Goal: Task Accomplishment & Management: Use online tool/utility

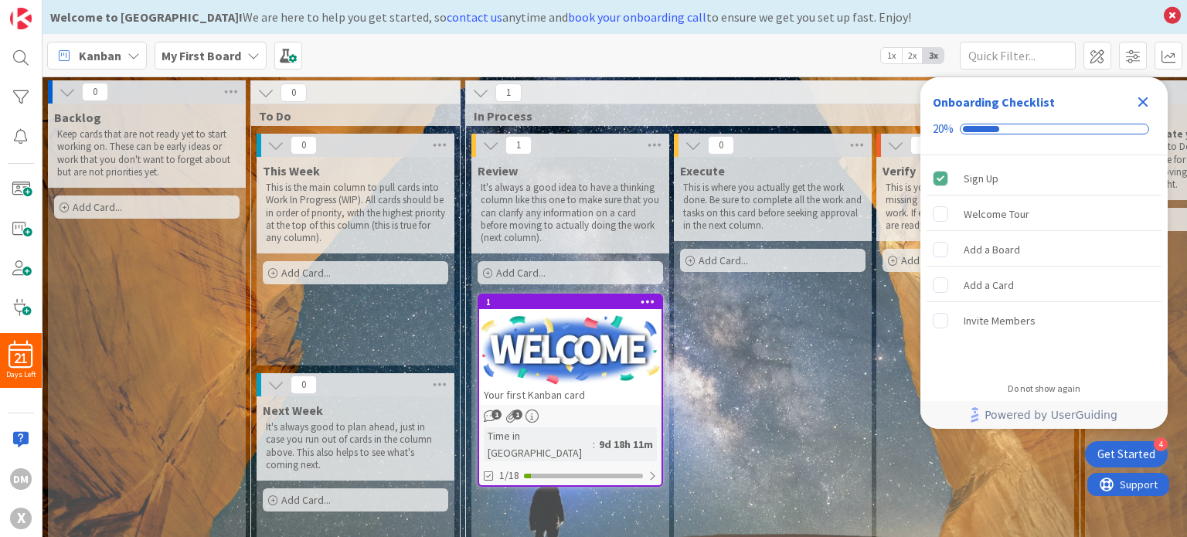
click at [1149, 104] on icon "Close Checklist" at bounding box center [1143, 102] width 19 height 19
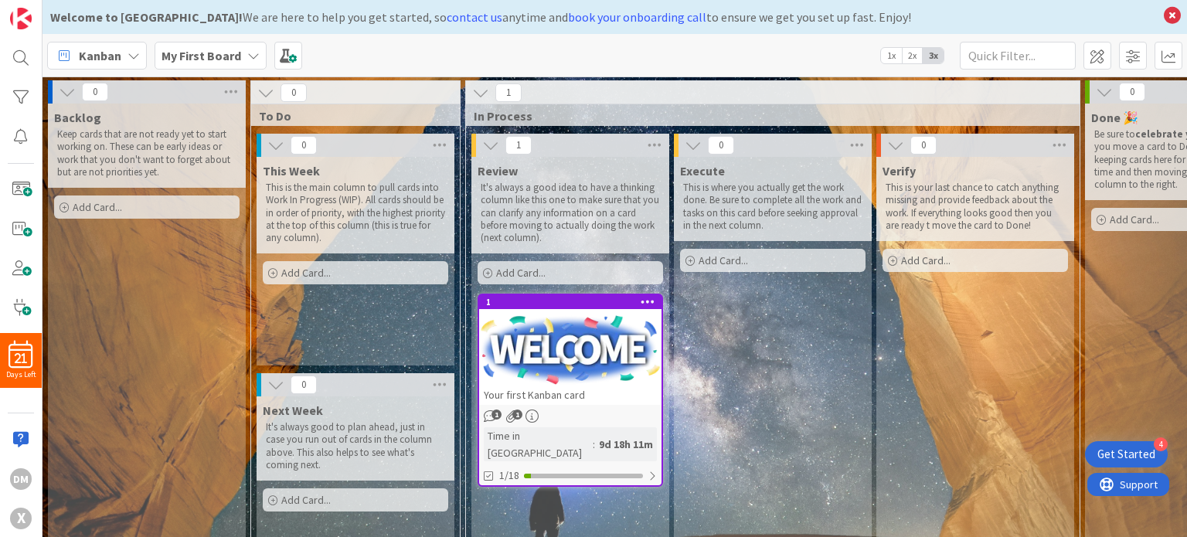
click at [130, 55] on icon at bounding box center [133, 55] width 12 height 12
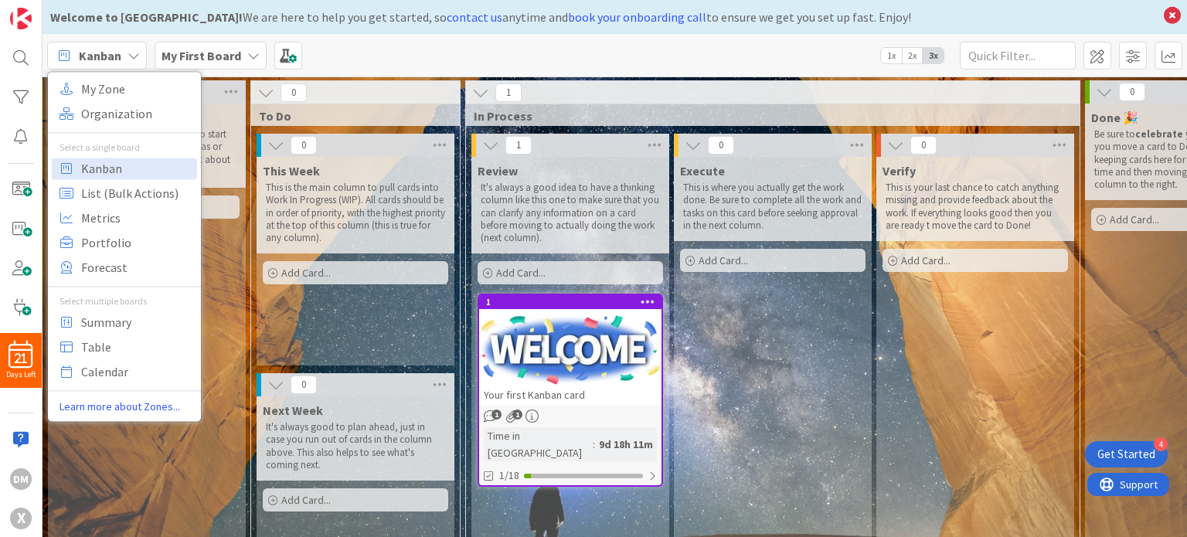
click at [207, 53] on b "My First Board" at bounding box center [201, 55] width 80 height 15
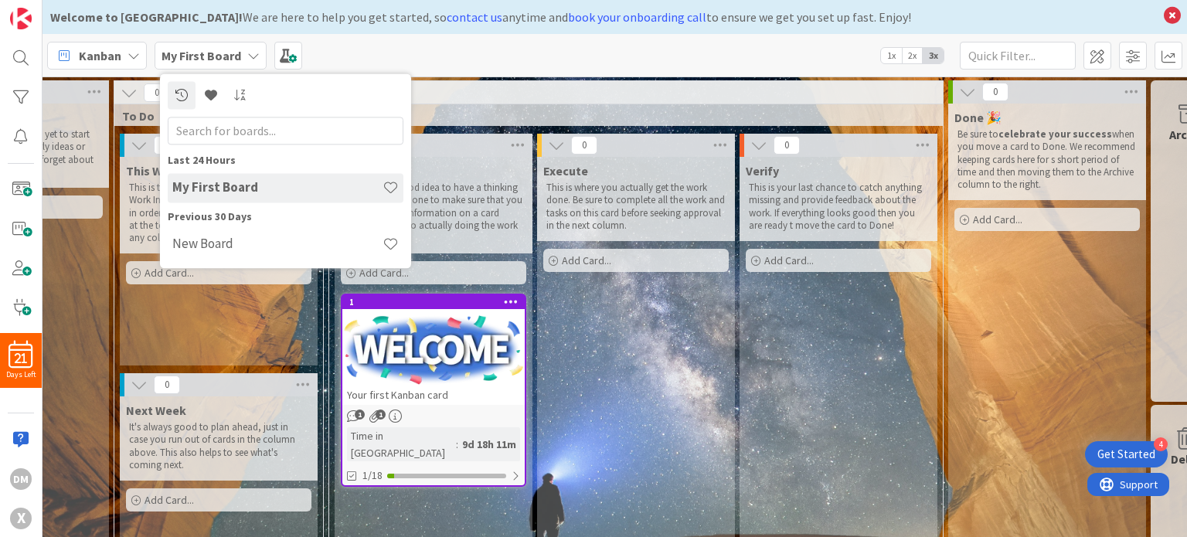
scroll to position [0, 94]
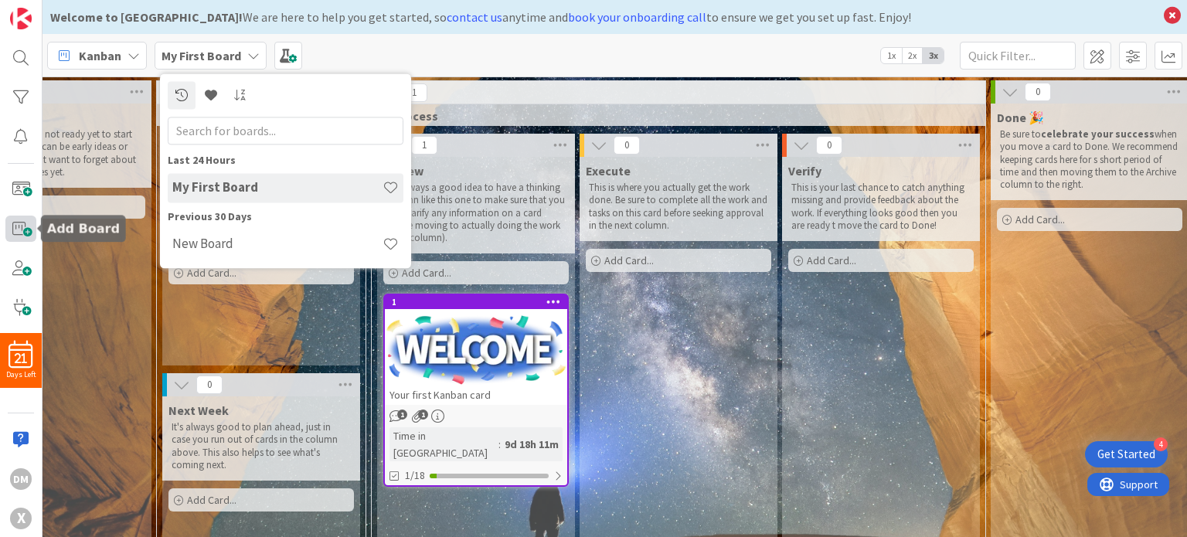
click at [21, 224] on span at bounding box center [20, 229] width 31 height 27
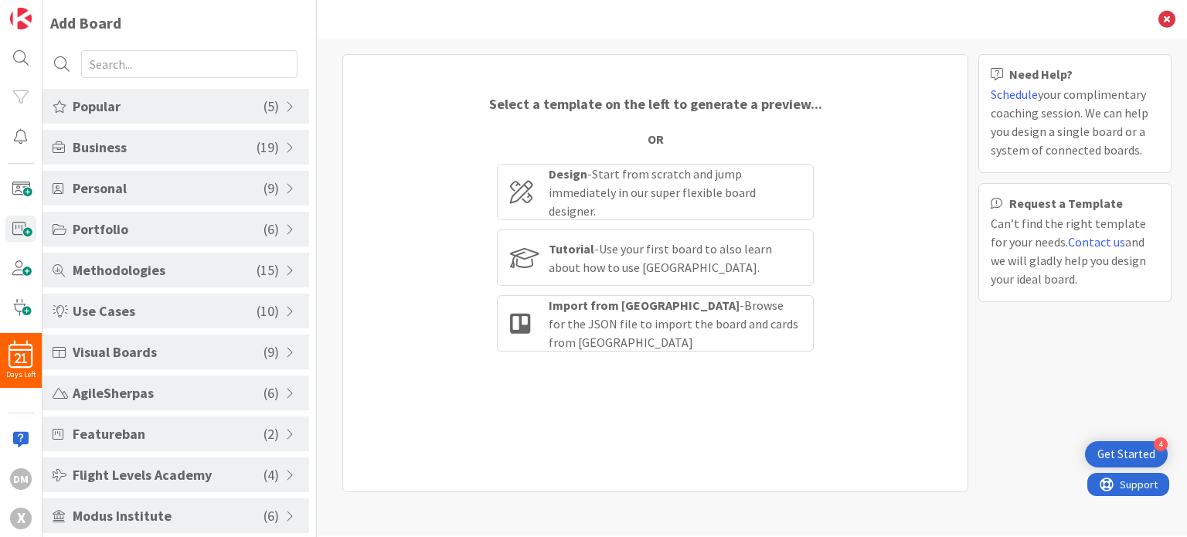
click at [282, 279] on div "Methodologies ( 15 )" at bounding box center [175, 270] width 267 height 35
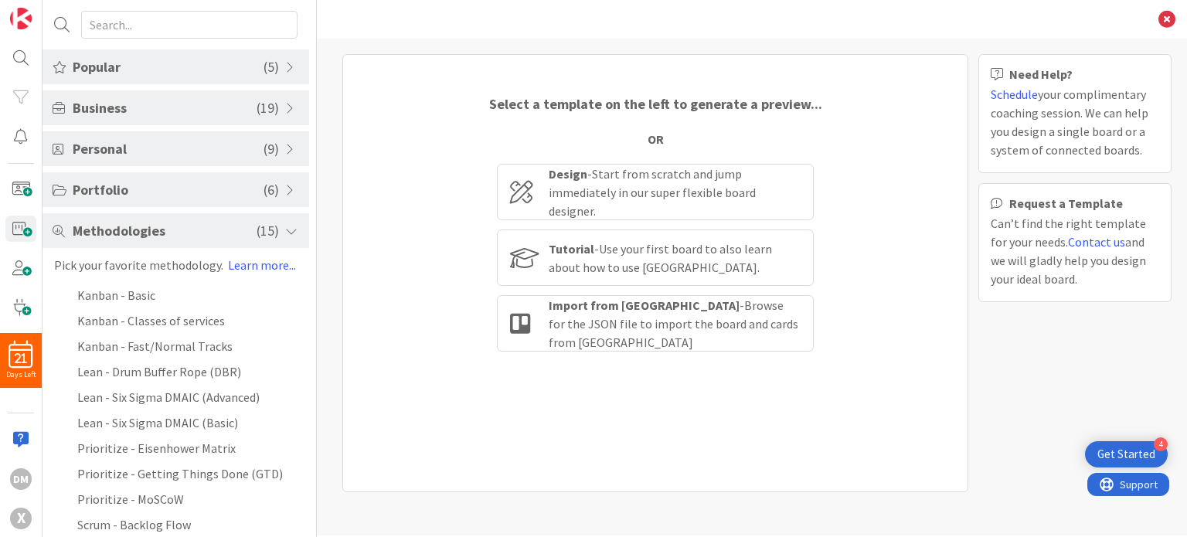
scroll to position [77, 0]
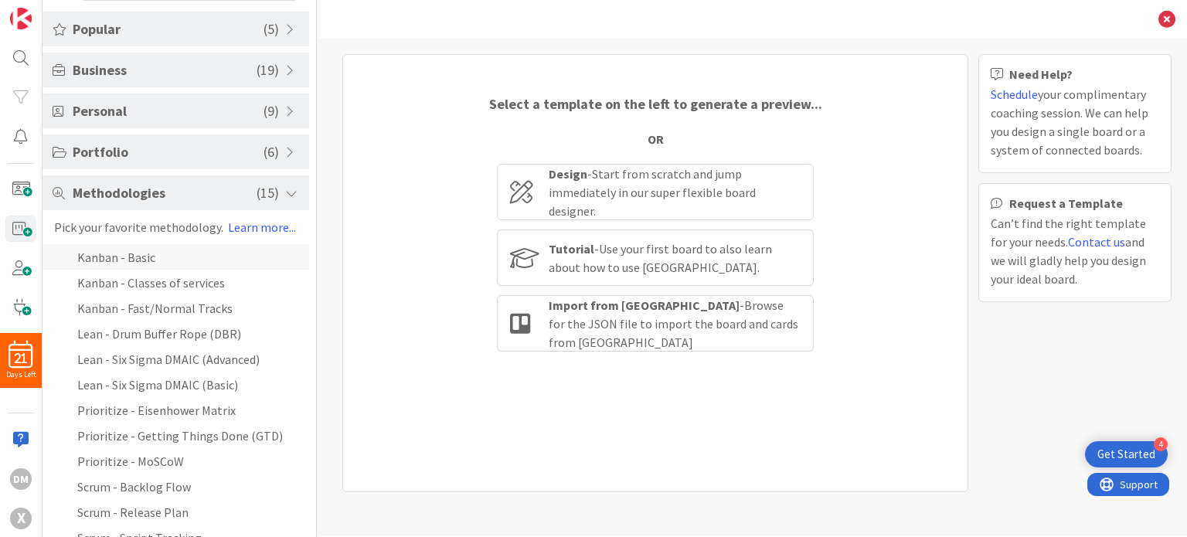
click at [125, 264] on li "Kanban - Basic" at bounding box center [175, 256] width 267 height 25
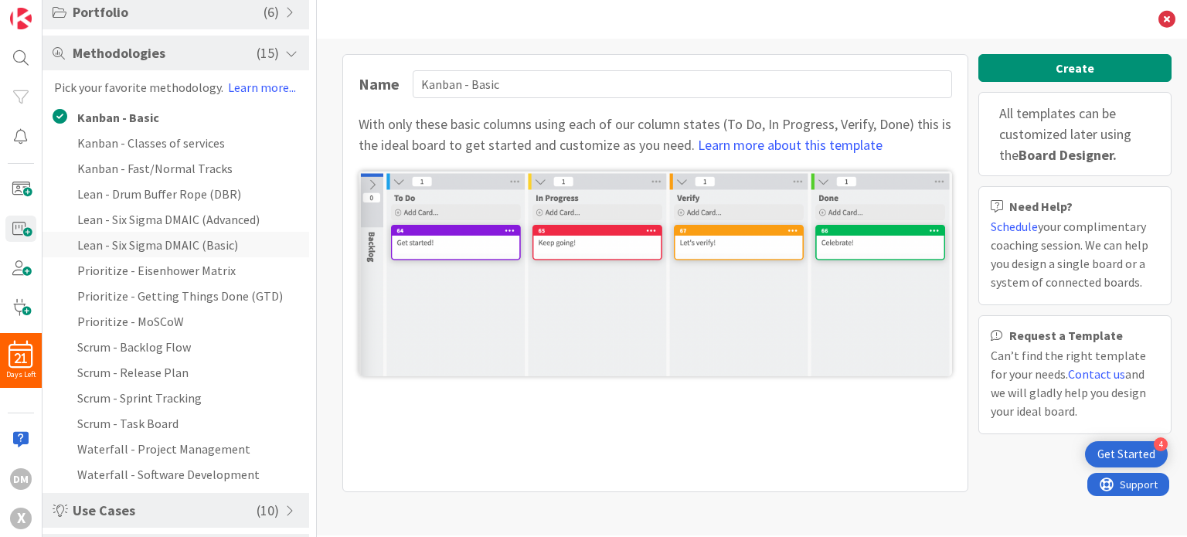
scroll to position [232, 0]
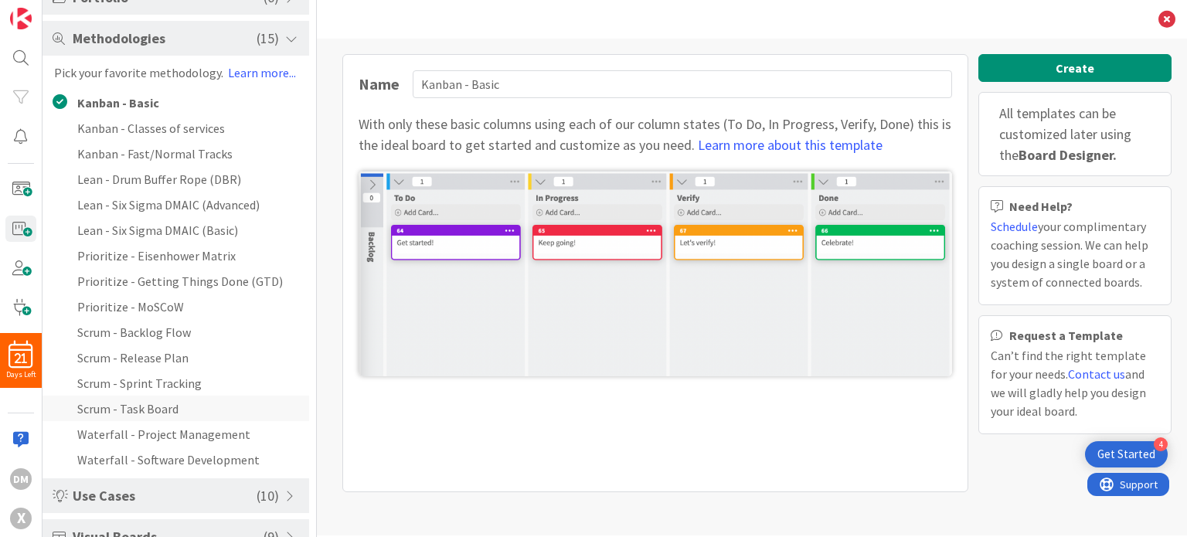
click at [142, 404] on li "Scrum - Task Board" at bounding box center [175, 408] width 267 height 25
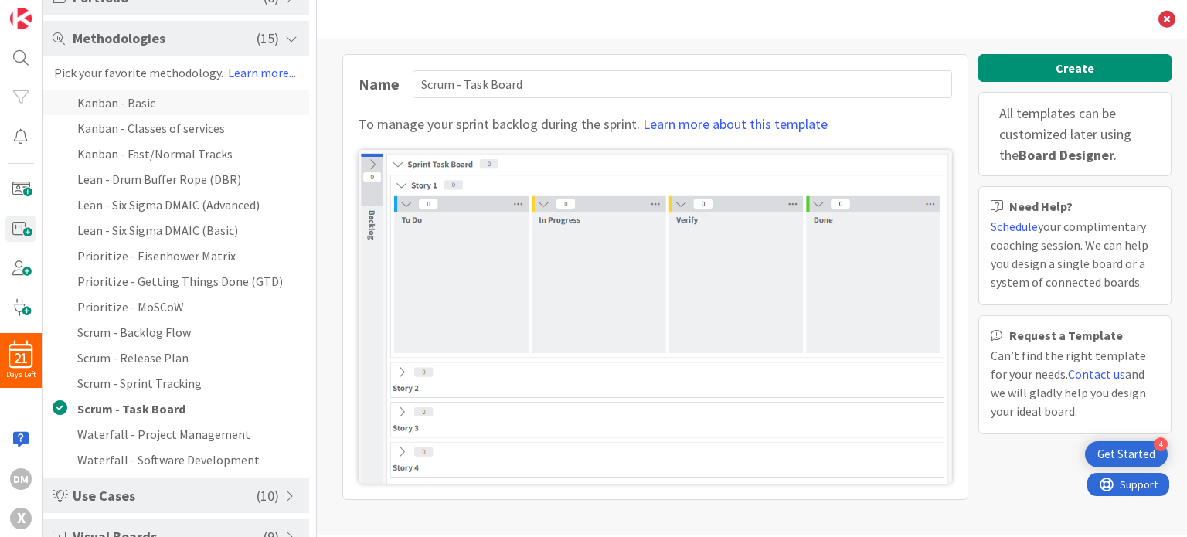
click at [136, 106] on li "Kanban - Basic" at bounding box center [175, 102] width 267 height 25
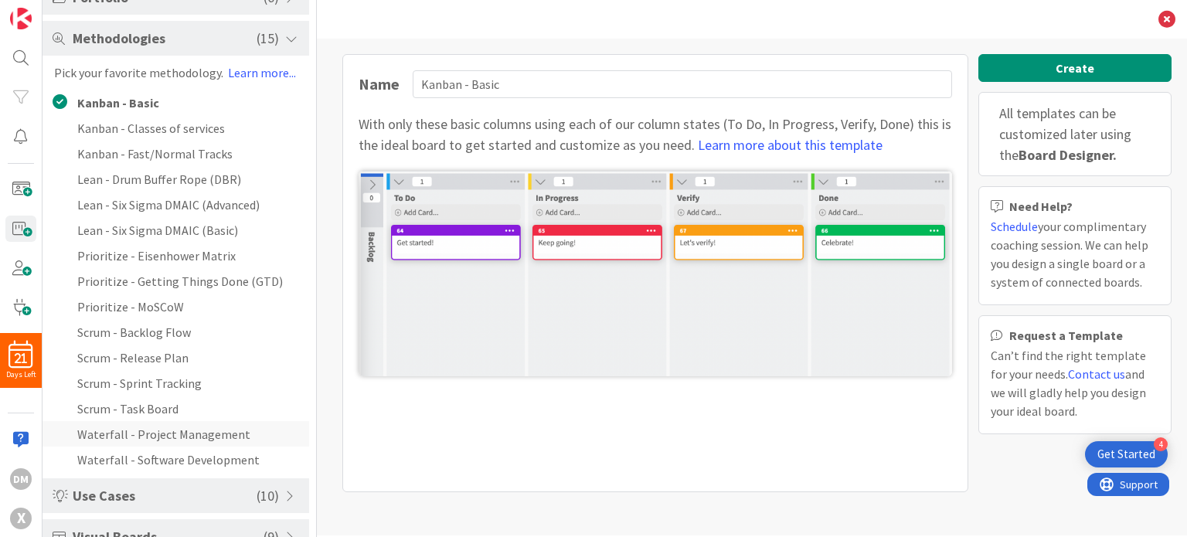
click at [167, 432] on li "Waterfall - Project Management" at bounding box center [175, 433] width 267 height 25
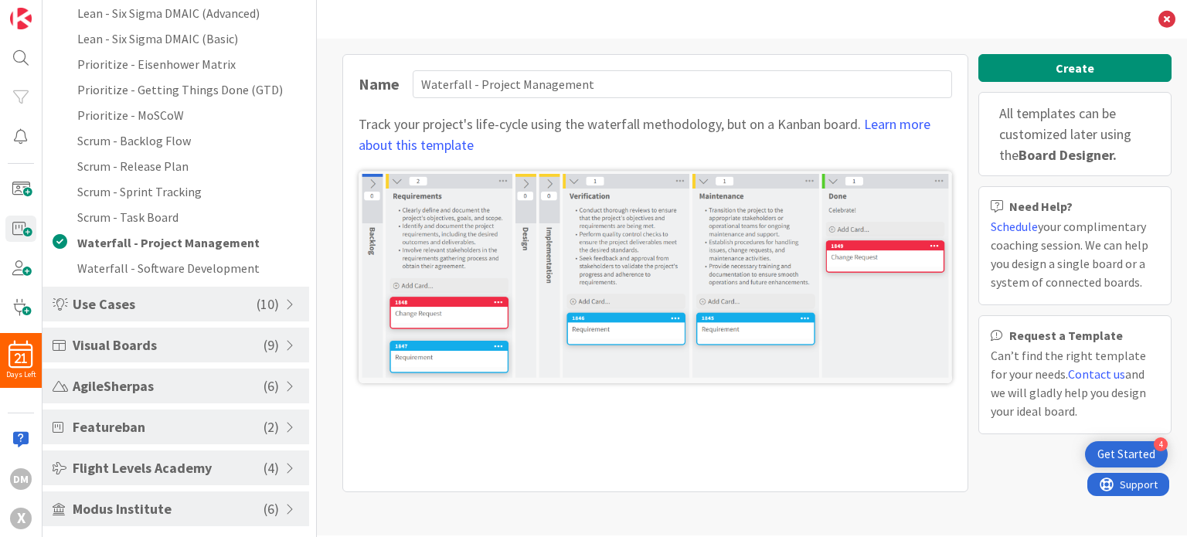
click at [161, 338] on span "Visual Boards" at bounding box center [168, 345] width 191 height 21
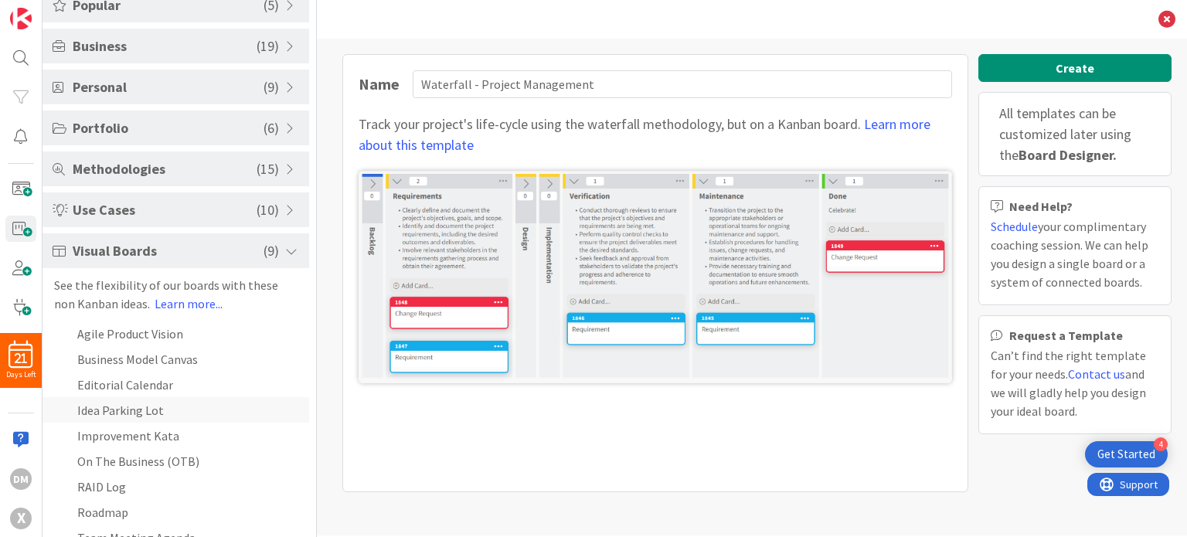
scroll to position [0, 0]
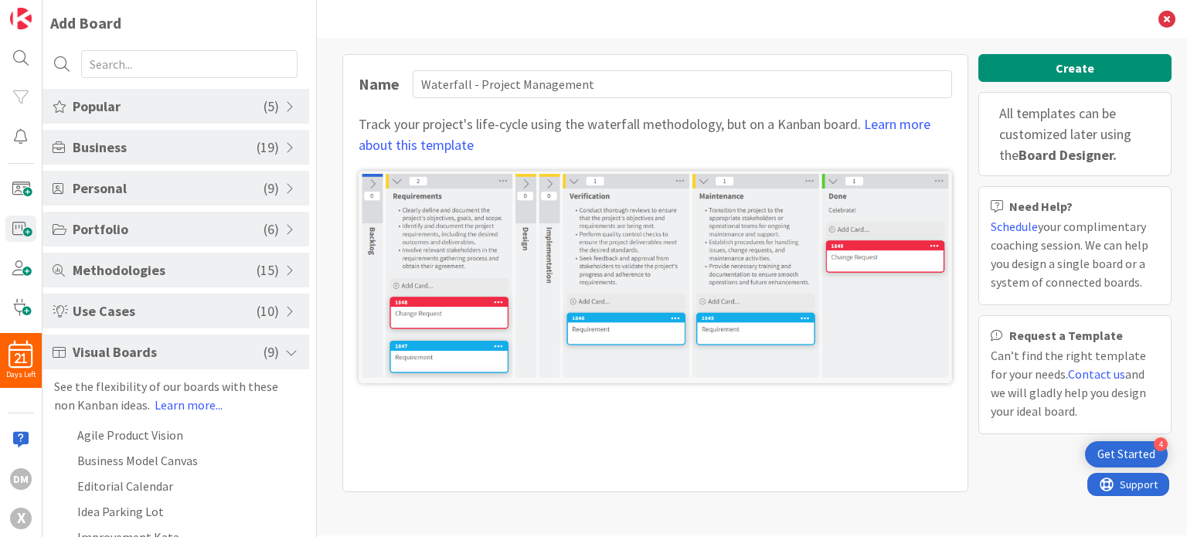
click at [197, 188] on span "Personal" at bounding box center [168, 188] width 191 height 21
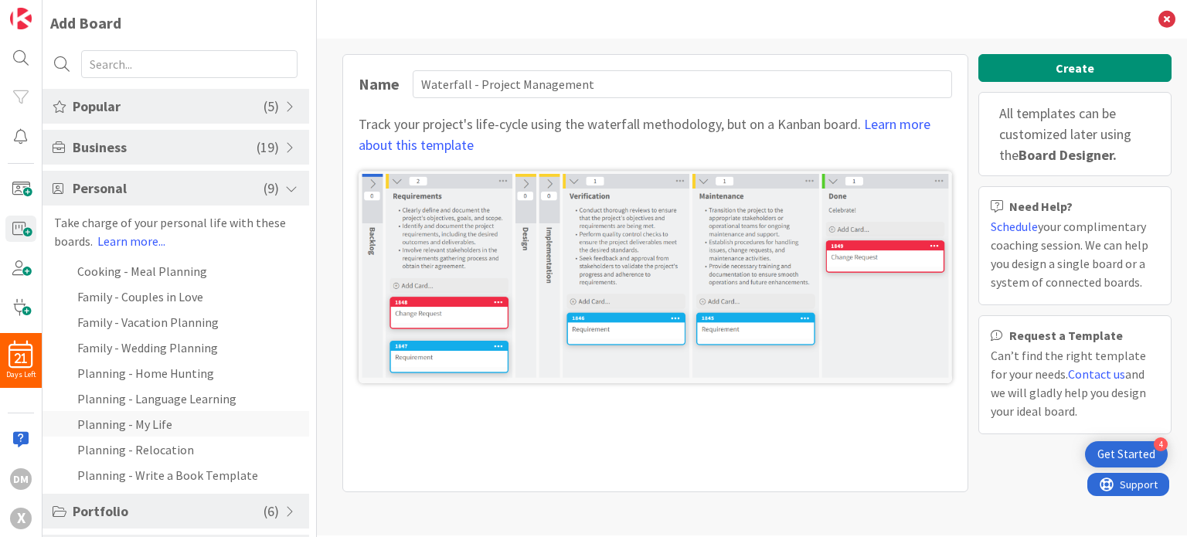
click at [195, 425] on li "Planning - My Life" at bounding box center [175, 423] width 267 height 25
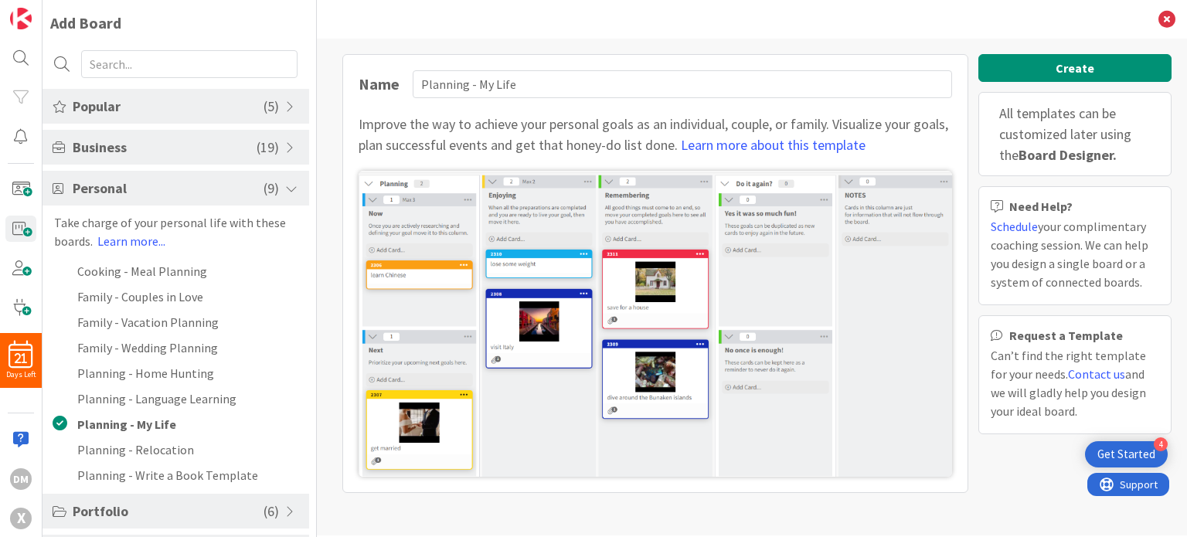
click at [131, 100] on span "Popular" at bounding box center [168, 106] width 191 height 21
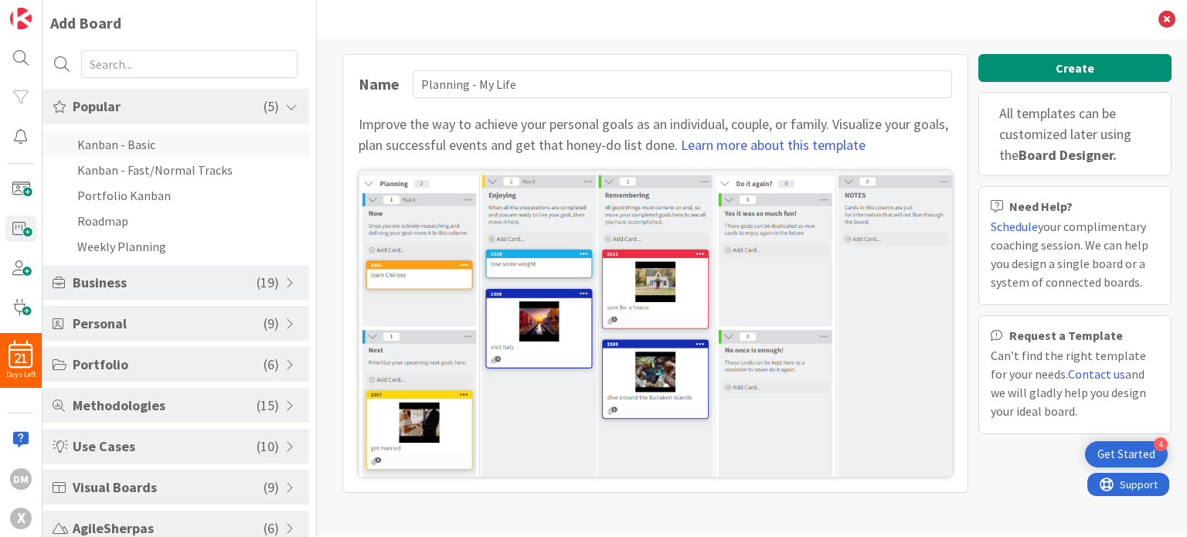
click at [133, 148] on li "Kanban - Basic" at bounding box center [175, 143] width 267 height 25
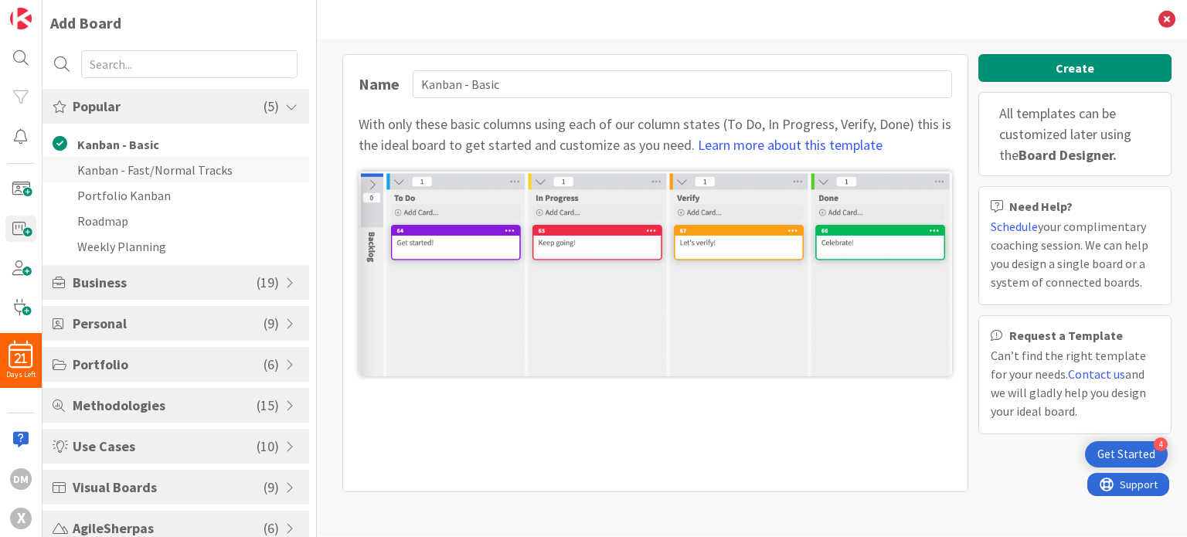
click at [158, 178] on li "Kanban - Fast/Normal Tracks" at bounding box center [175, 169] width 267 height 25
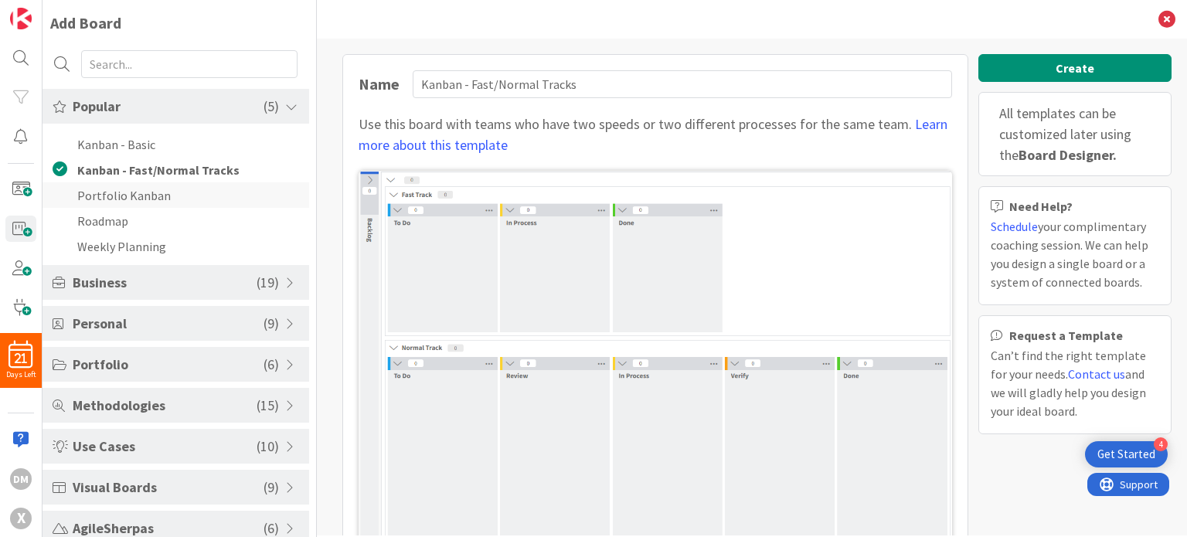
click at [159, 195] on li "Portfolio Kanban" at bounding box center [175, 194] width 267 height 25
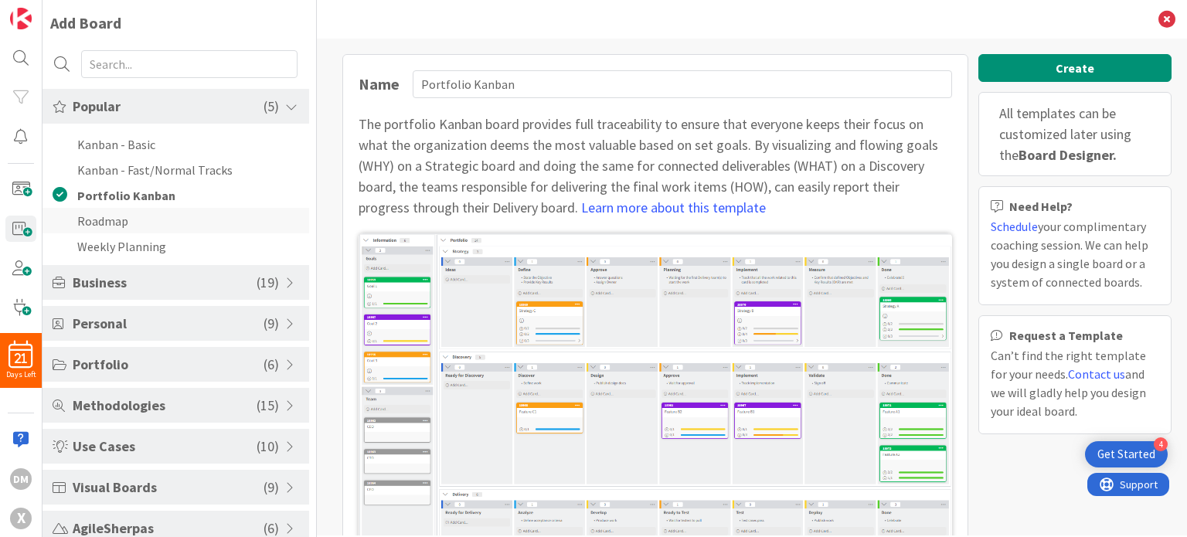
click at [105, 212] on li "Roadmap" at bounding box center [175, 220] width 267 height 25
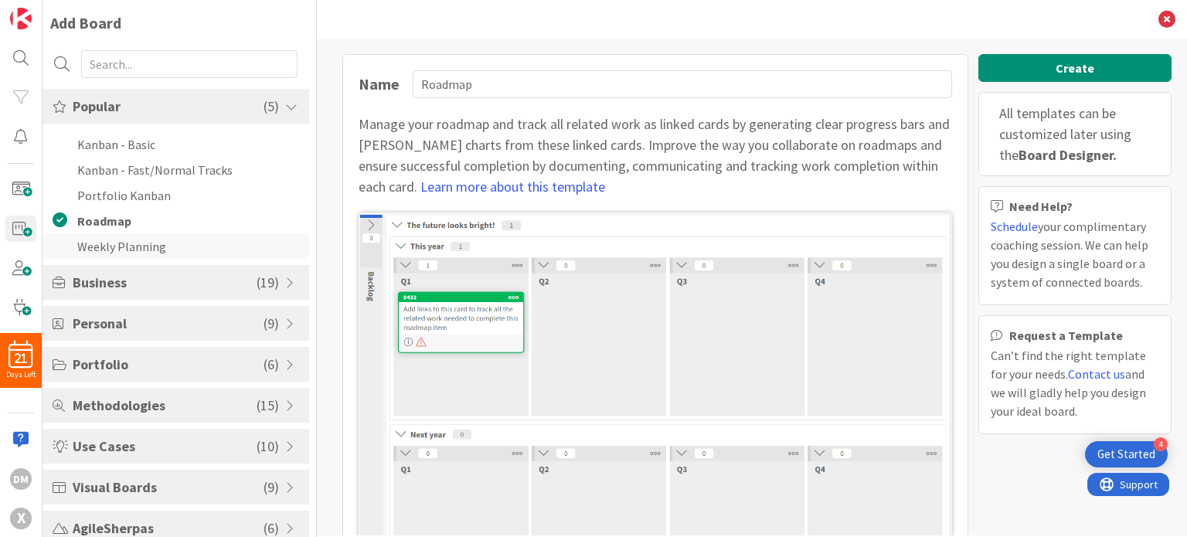
click at [126, 257] on li "Weekly Planning" at bounding box center [175, 245] width 267 height 25
type input "Weekly Planning"
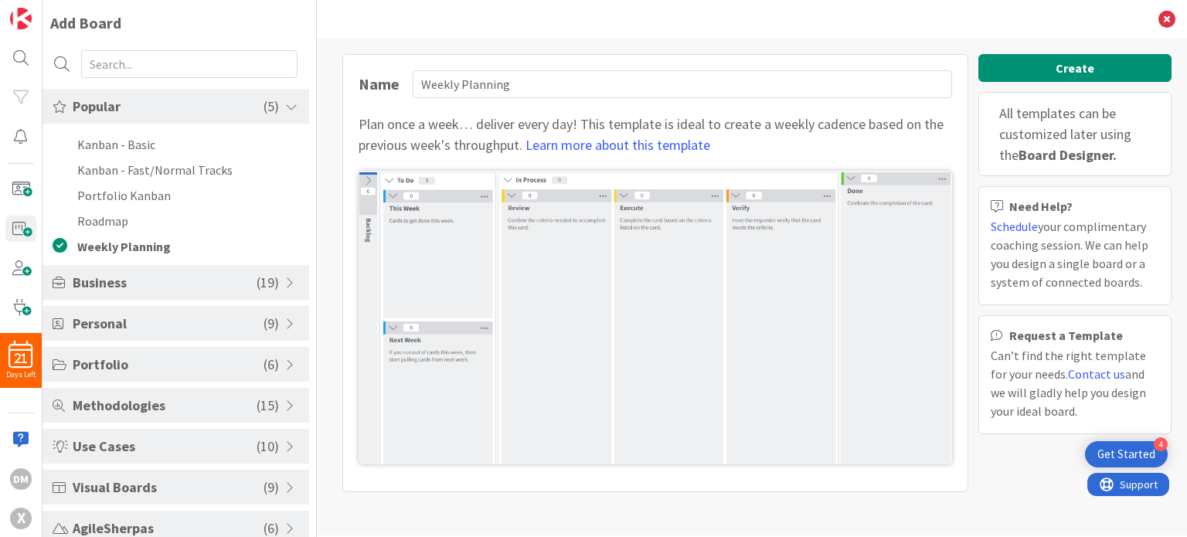
click at [126, 274] on span "Business" at bounding box center [165, 282] width 184 height 21
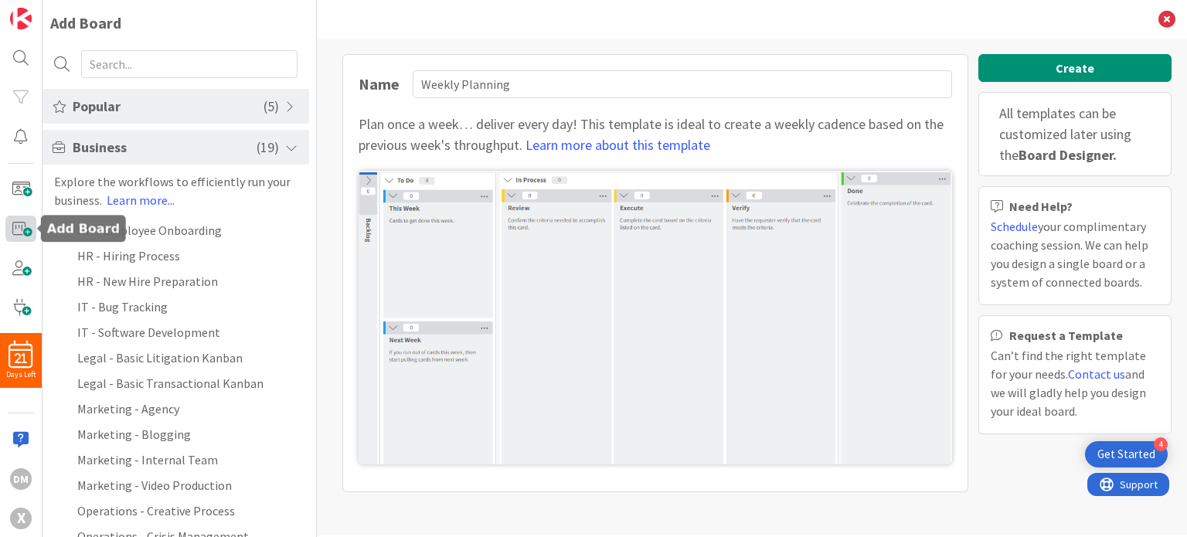
click at [29, 225] on span at bounding box center [20, 229] width 31 height 27
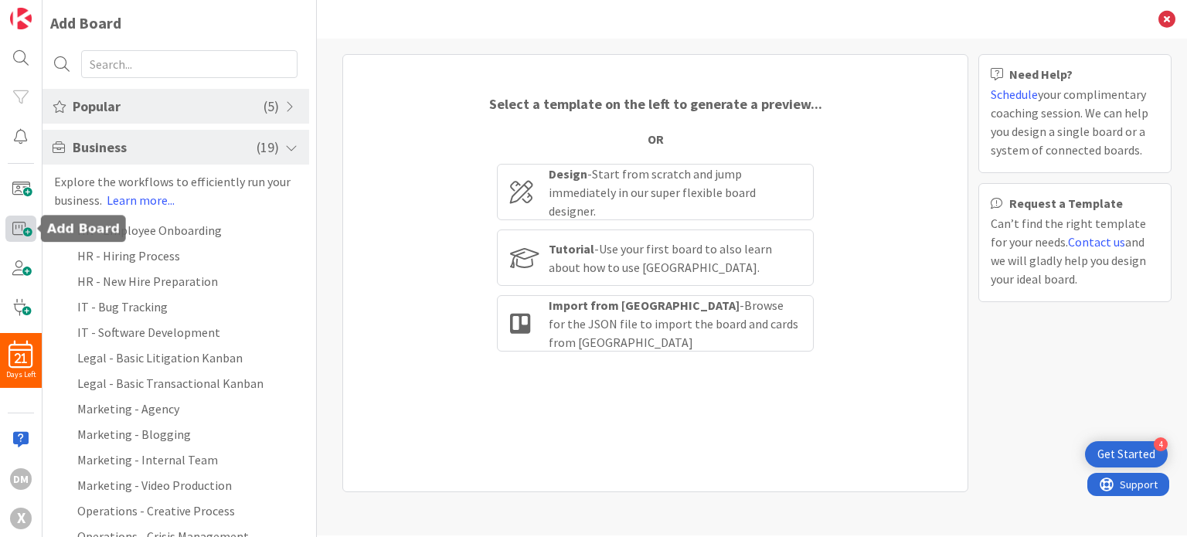
click at [25, 229] on span at bounding box center [20, 229] width 31 height 27
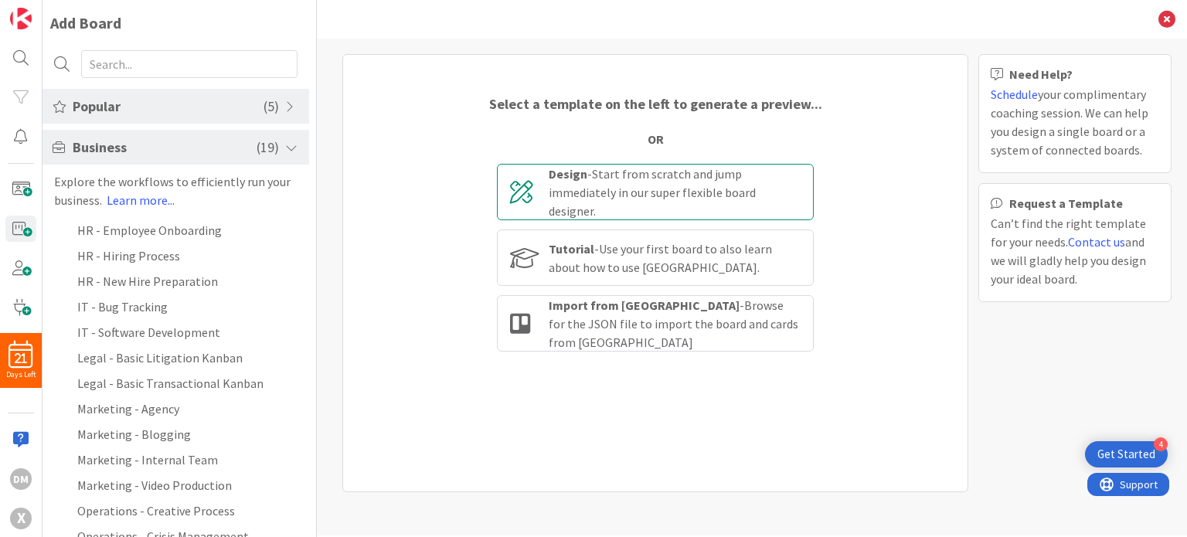
click at [649, 182] on div "Design - Start from scratch and jump immediately in our super flexible board de…" at bounding box center [675, 193] width 252 height 56
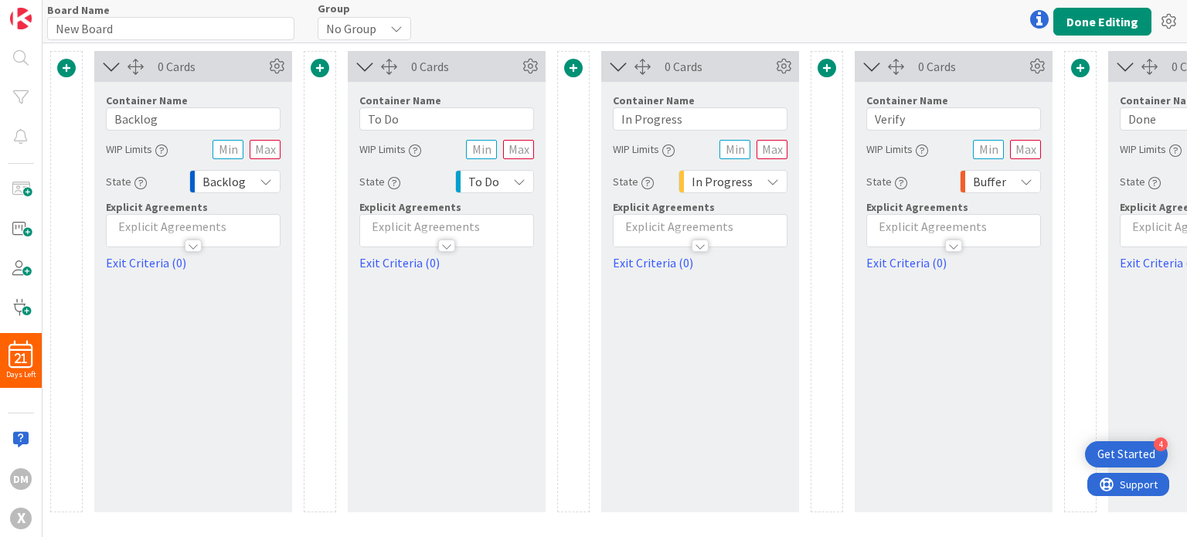
click at [136, 39] on div "Board Name 9 / 64 New Board Group No Group Done Editing" at bounding box center [614, 21] width 1144 height 42
drag, startPoint x: 148, startPoint y: 22, endPoint x: 56, endPoint y: 8, distance: 93.0
click at [56, 8] on div "Board Name 9 / 64 New Board" at bounding box center [170, 21] width 247 height 37
type input "Personal Planner"
click at [408, 345] on div "0 Cards Container Name 5 / 64 To Do WIP Limits State To Do Explicit Agreements …" at bounding box center [447, 281] width 198 height 461
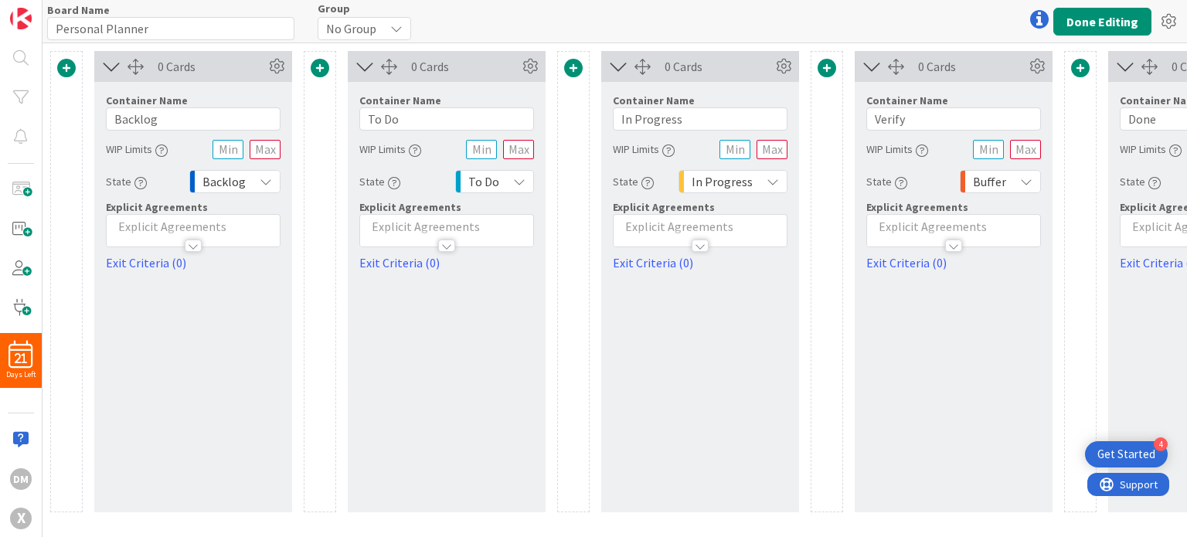
click at [361, 15] on div "Group No Group" at bounding box center [364, 21] width 93 height 37
click at [365, 24] on span "No Group" at bounding box center [351, 29] width 50 height 22
click at [378, 63] on span "No Group" at bounding box center [417, 62] width 141 height 23
click at [382, 27] on div "No Group" at bounding box center [364, 28] width 93 height 23
click at [441, 19] on div "Board Name 16 / 64 Personal Planner Group No Group No Group Done Editing" at bounding box center [614, 21] width 1144 height 42
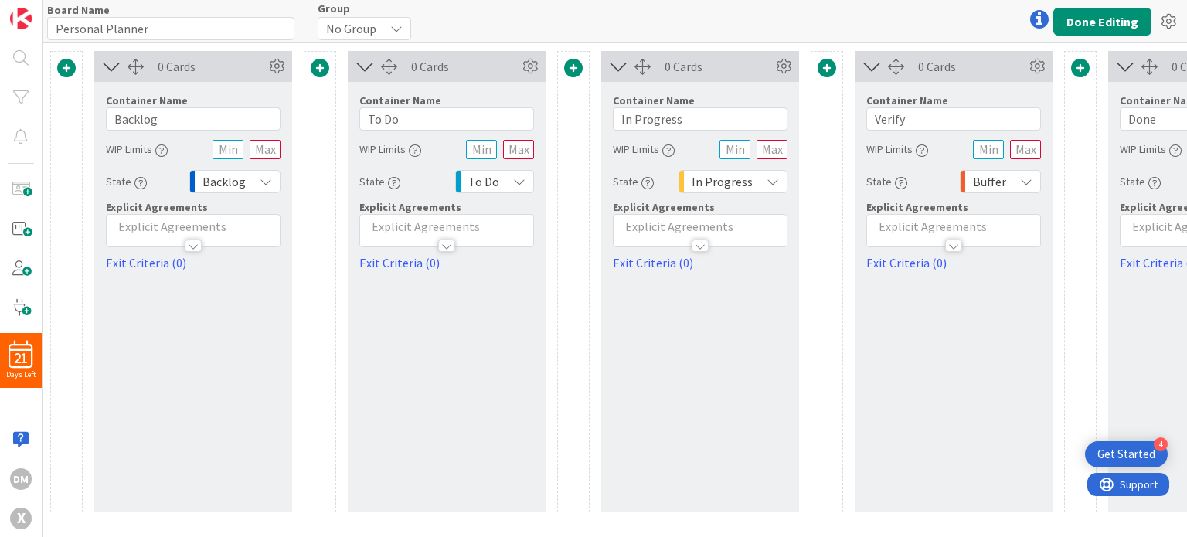
scroll to position [0, 170]
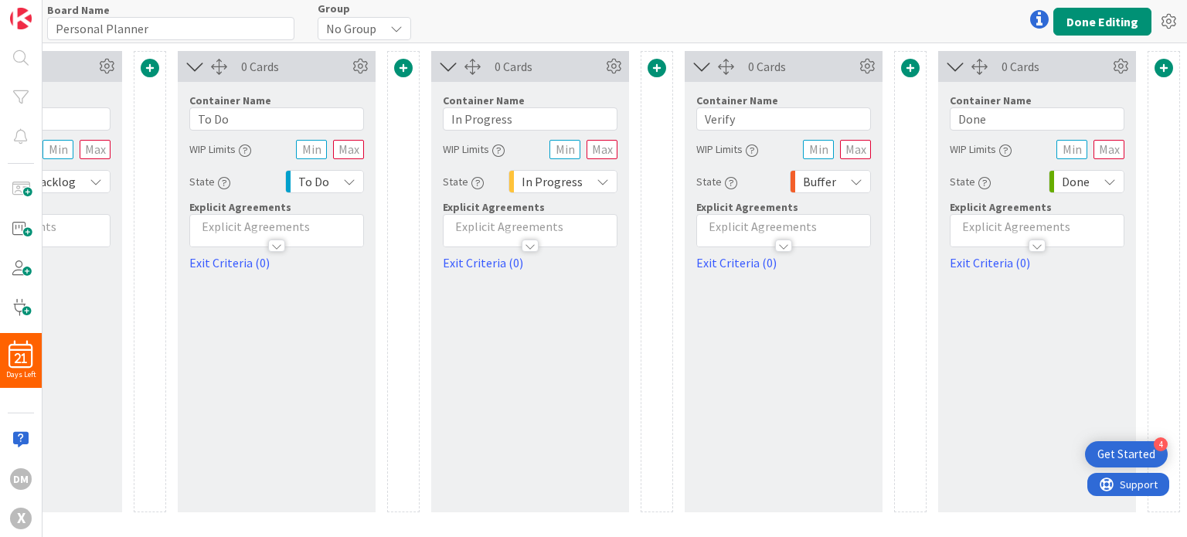
drag, startPoint x: 924, startPoint y: 534, endPoint x: 29, endPoint y: 22, distance: 1031.7
click at [1110, 15] on button "Done Editing" at bounding box center [1102, 22] width 98 height 28
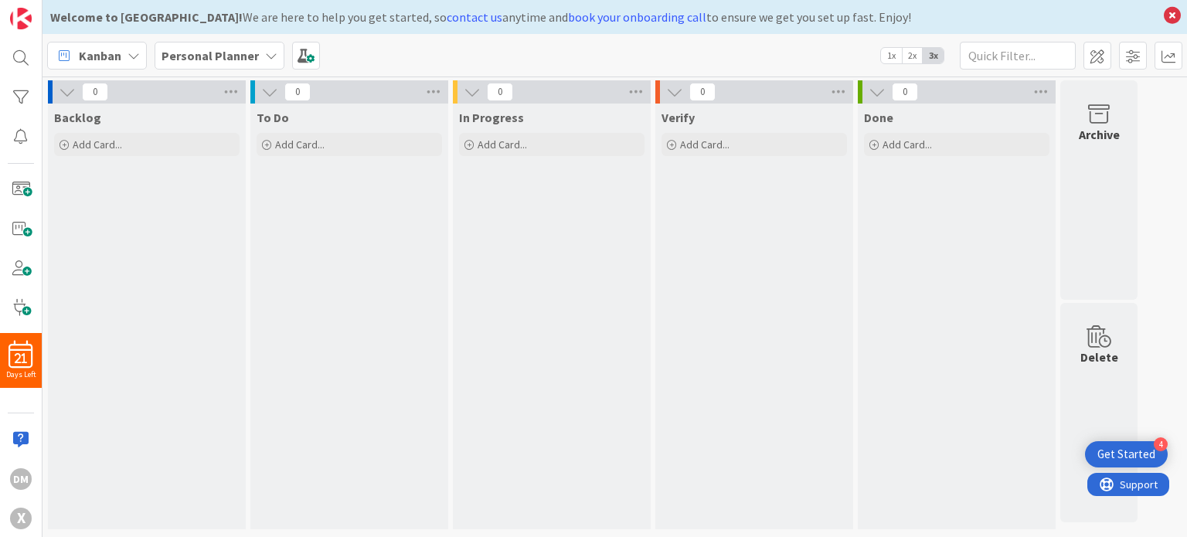
click at [97, 55] on span "Kanban" at bounding box center [100, 55] width 42 height 19
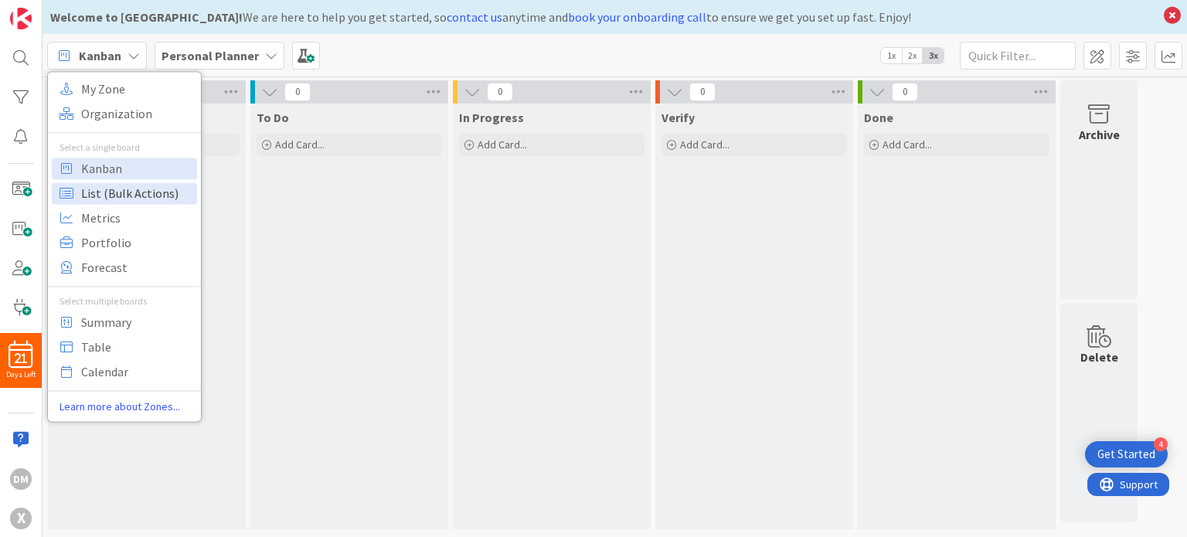
click at [117, 191] on span "List (Bulk Actions)" at bounding box center [136, 193] width 111 height 23
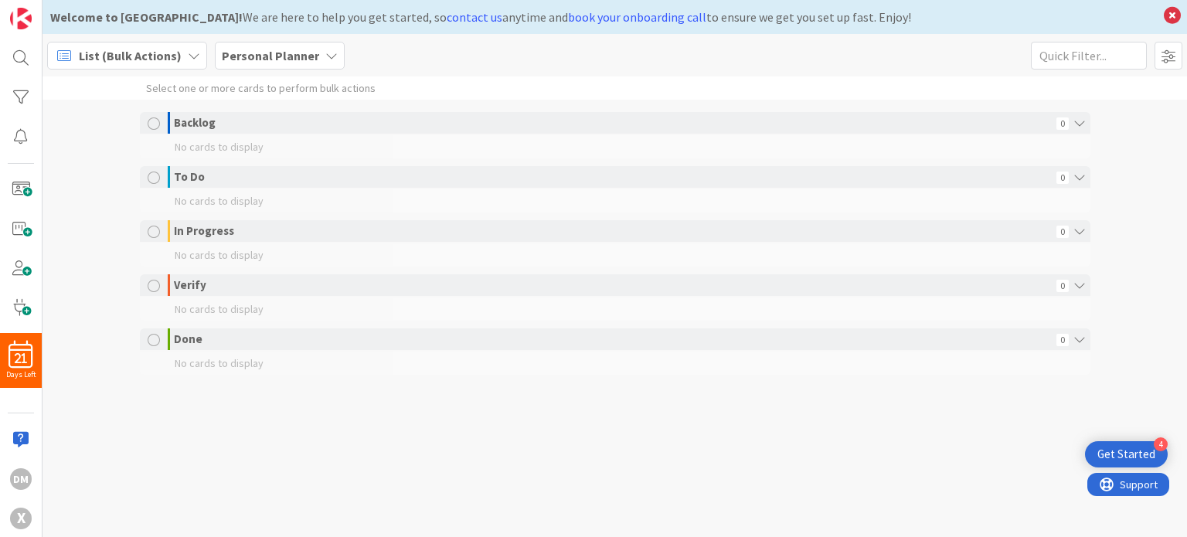
click at [134, 43] on div "List (Bulk Actions)" at bounding box center [127, 56] width 160 height 28
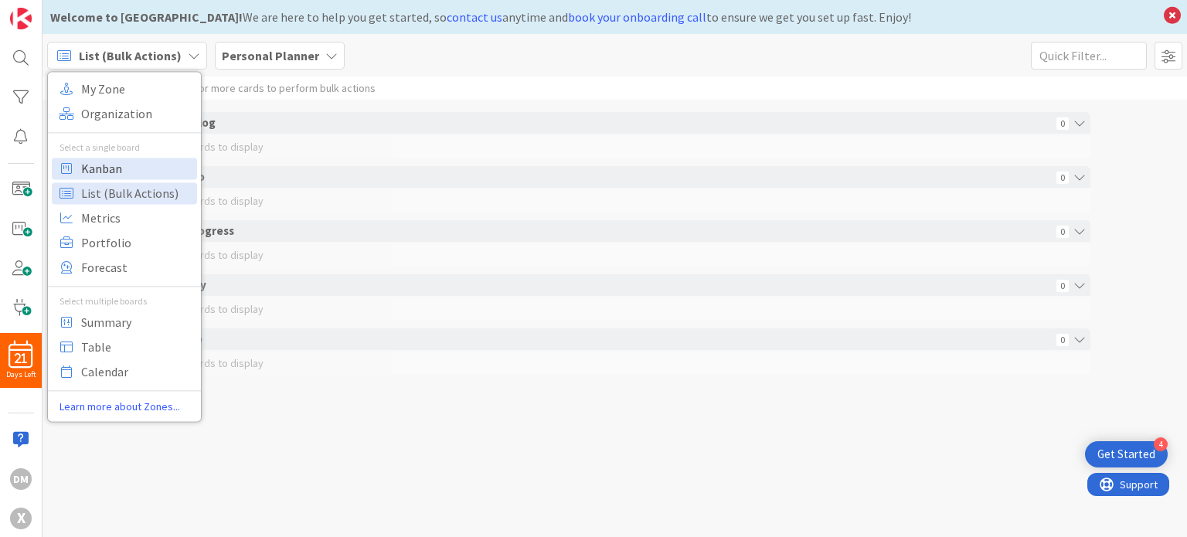
click at [141, 165] on span "Kanban" at bounding box center [136, 168] width 111 height 23
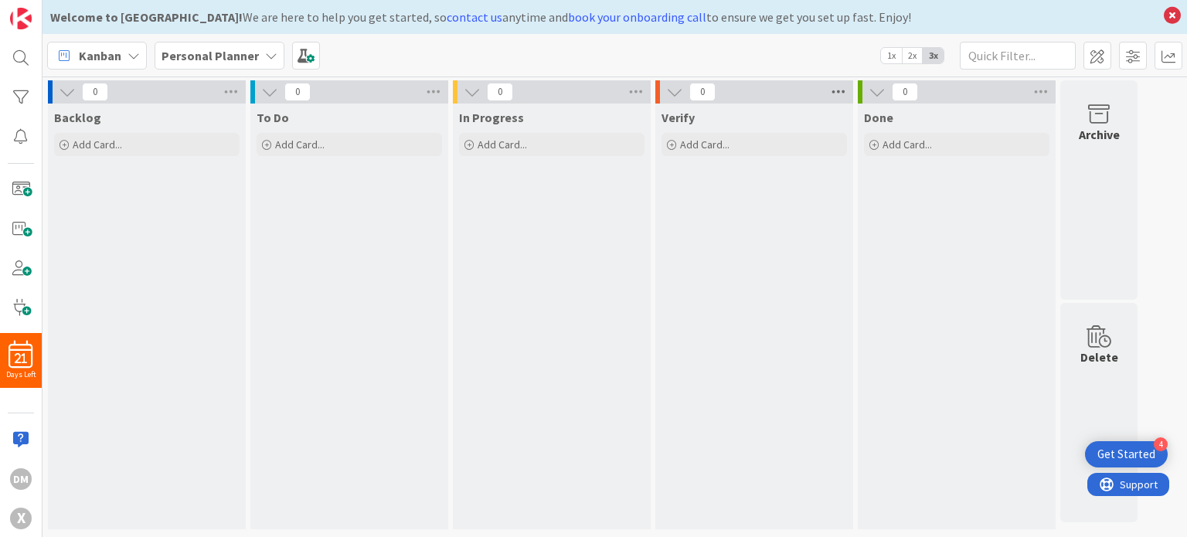
click at [838, 92] on icon at bounding box center [838, 91] width 20 height 23
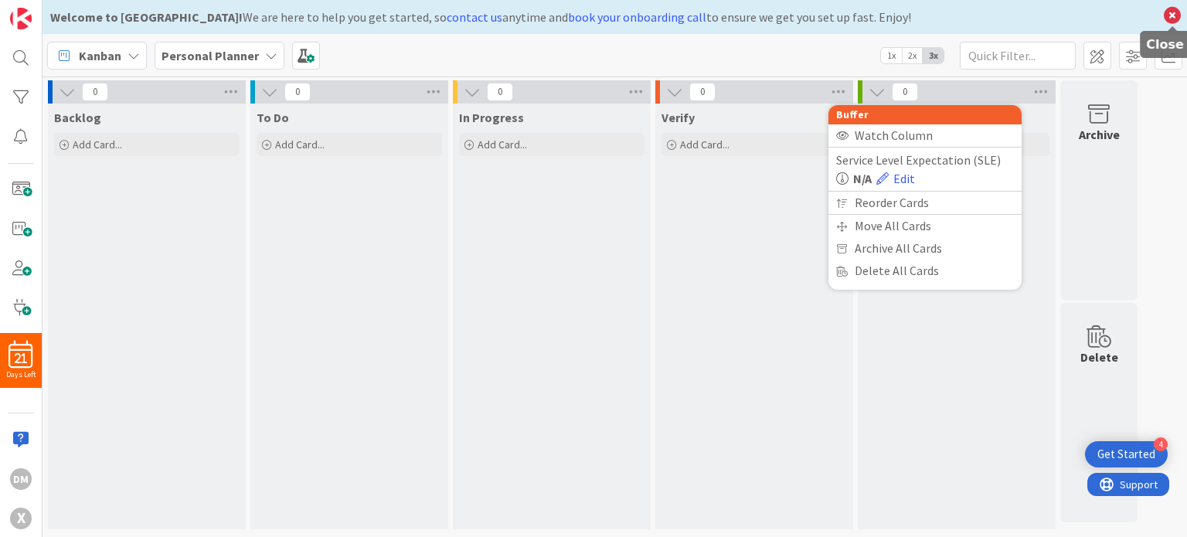
click at [1170, 8] on icon at bounding box center [1172, 16] width 20 height 22
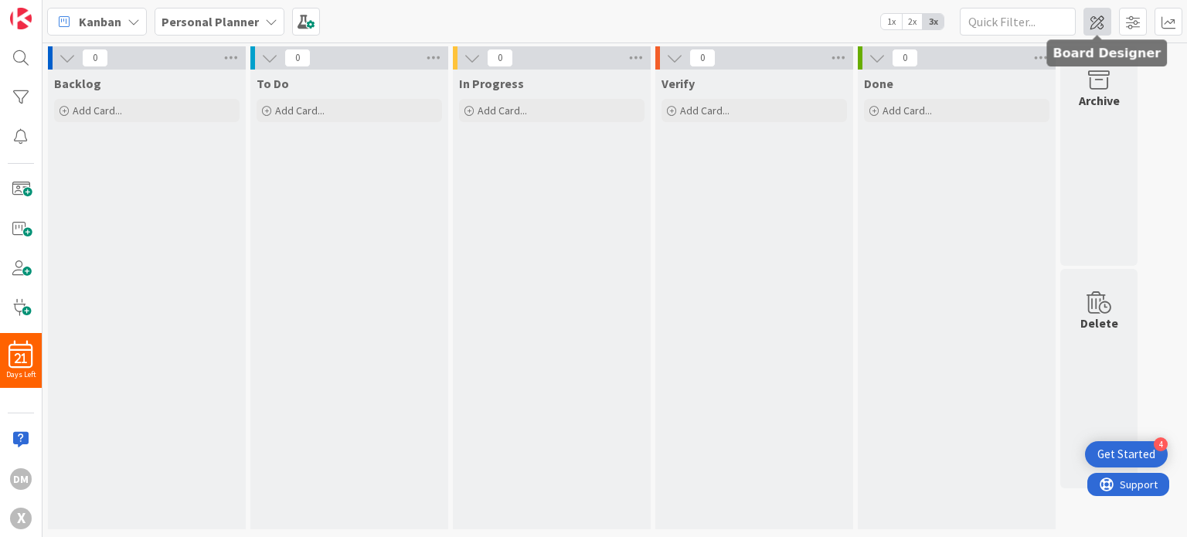
click at [1101, 20] on span at bounding box center [1097, 22] width 28 height 28
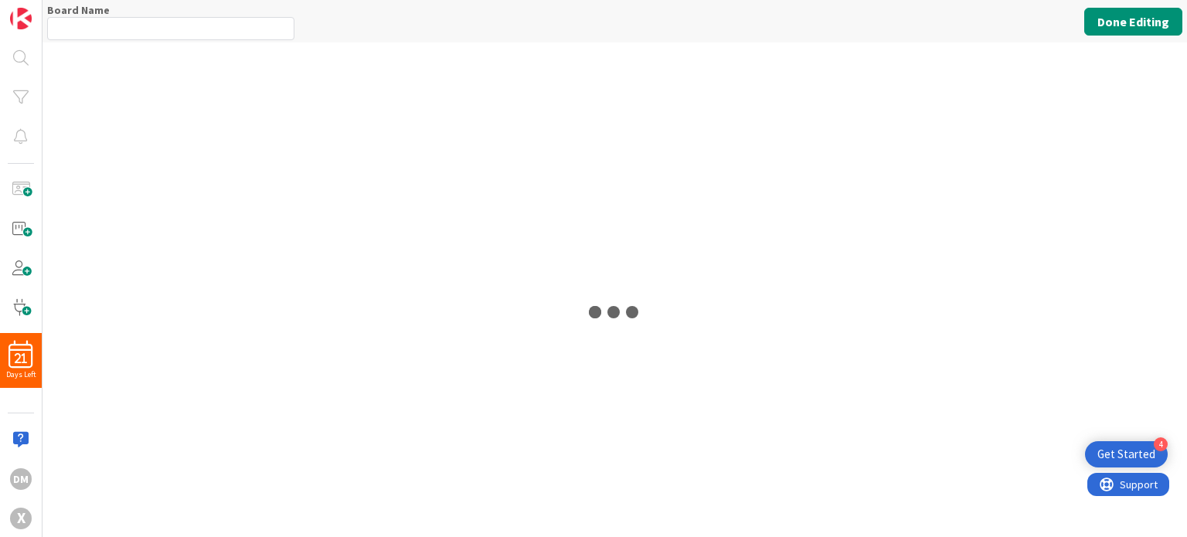
type input "Personal Planner"
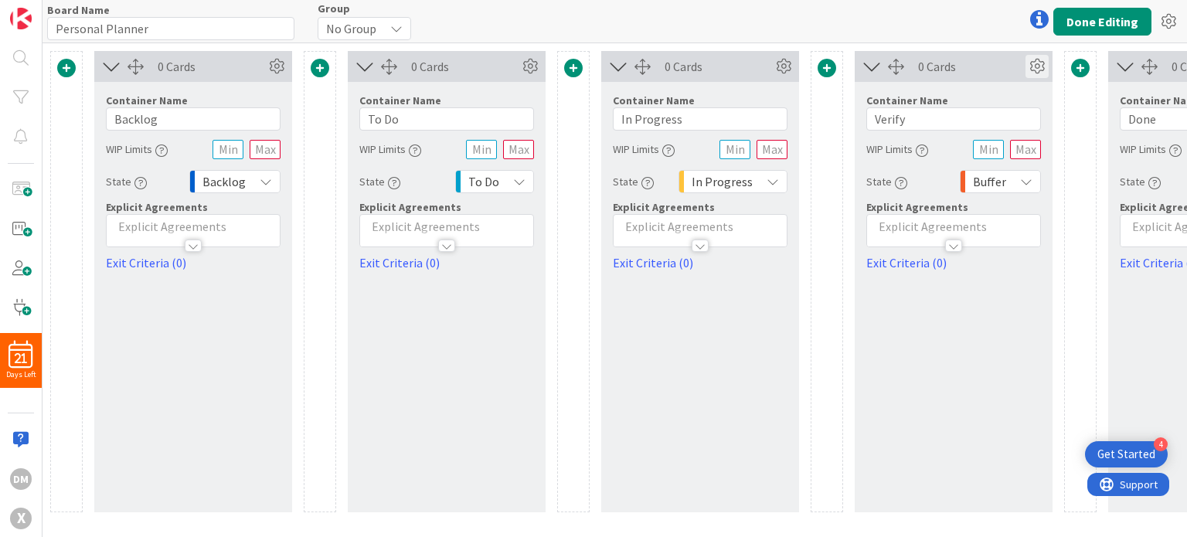
click at [1039, 56] on icon at bounding box center [1036, 66] width 23 height 23
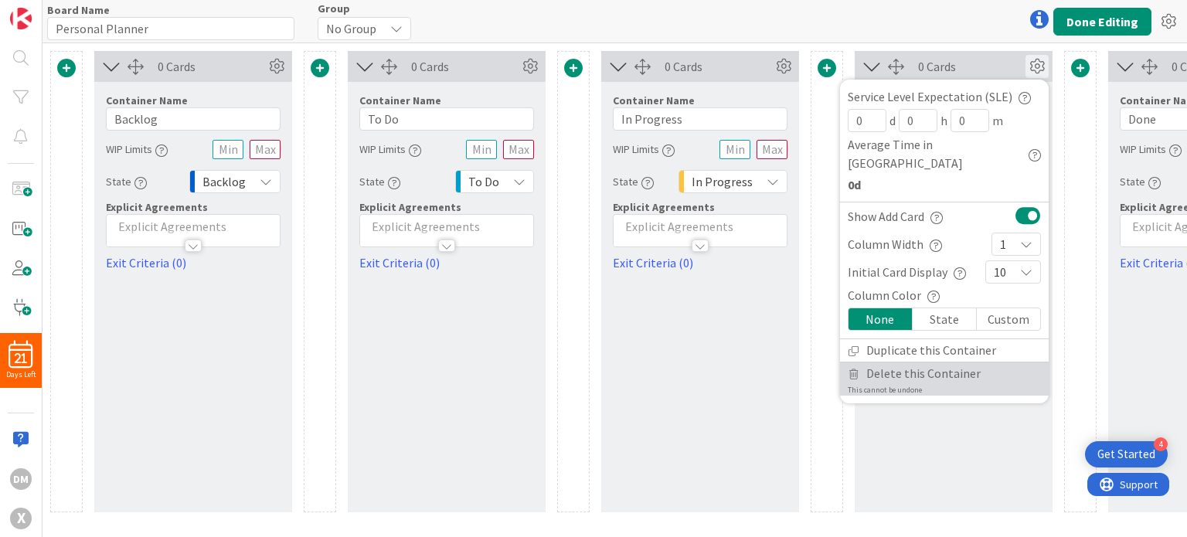
click at [940, 362] on span "Delete this Container" at bounding box center [923, 373] width 114 height 22
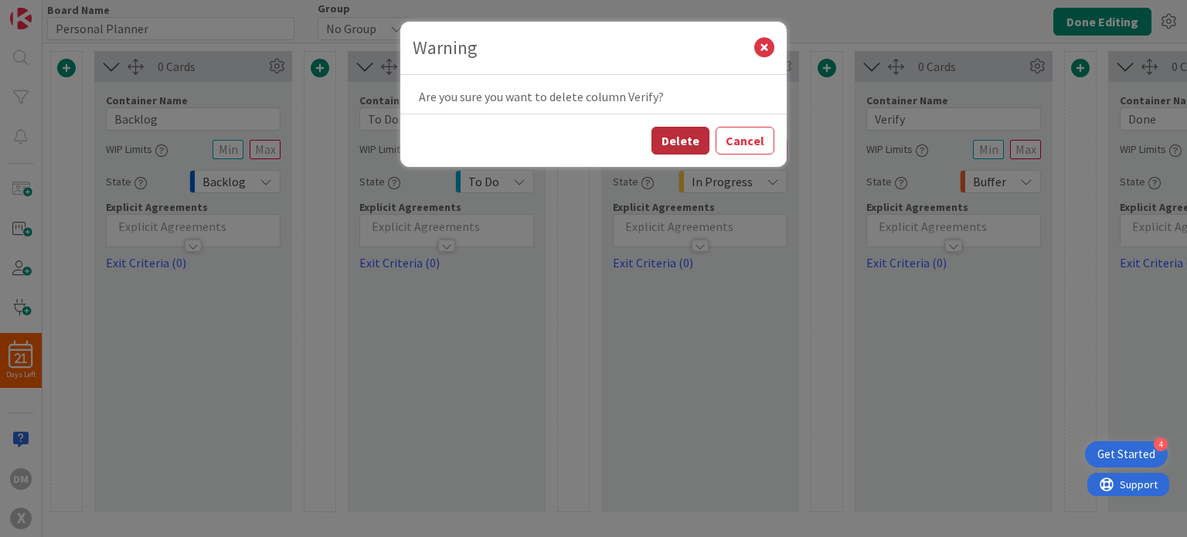
click at [677, 152] on button "Delete" at bounding box center [680, 141] width 58 height 28
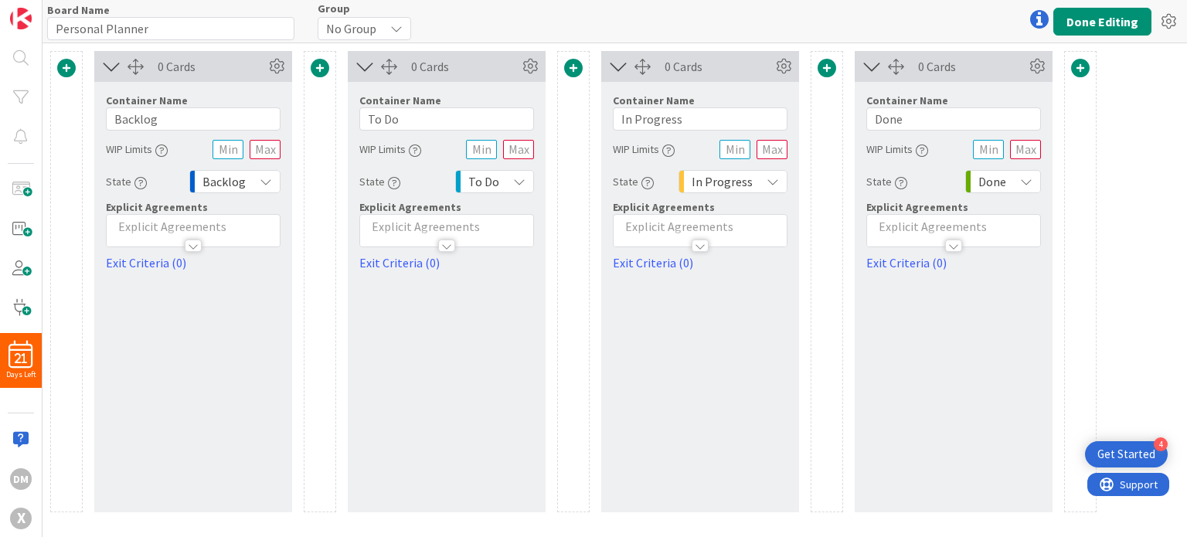
click at [525, 183] on icon at bounding box center [519, 181] width 12 height 12
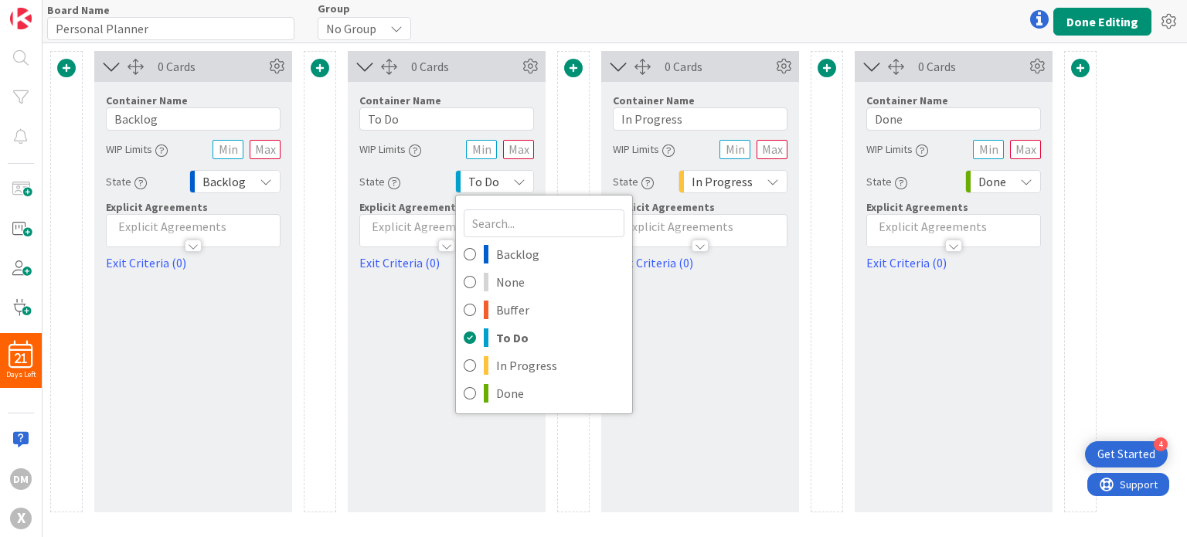
click at [950, 240] on div at bounding box center [953, 246] width 17 height 12
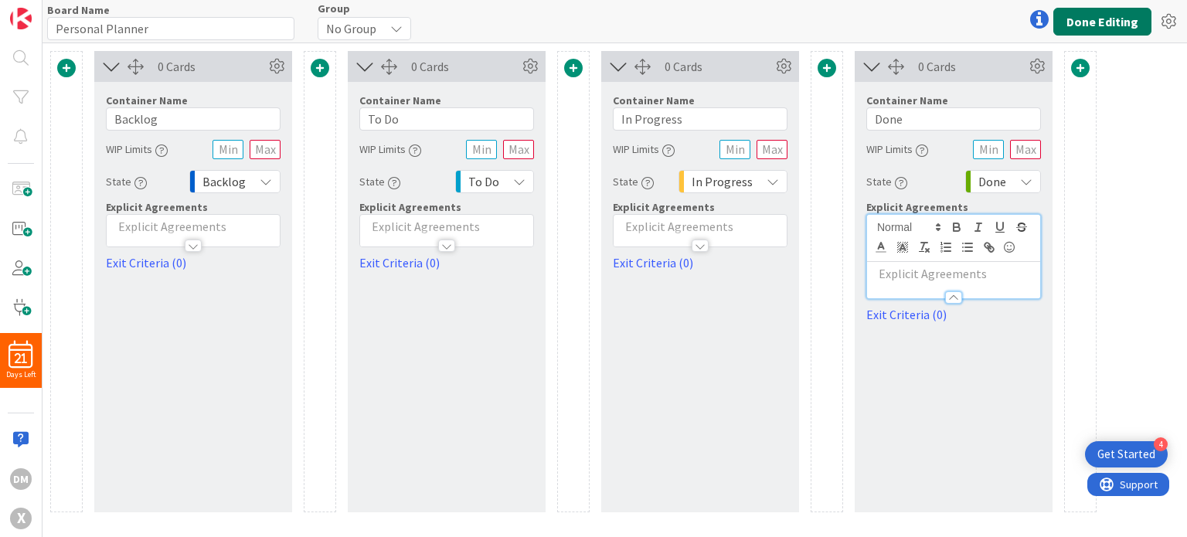
click at [1090, 12] on button "Done Editing" at bounding box center [1102, 22] width 98 height 28
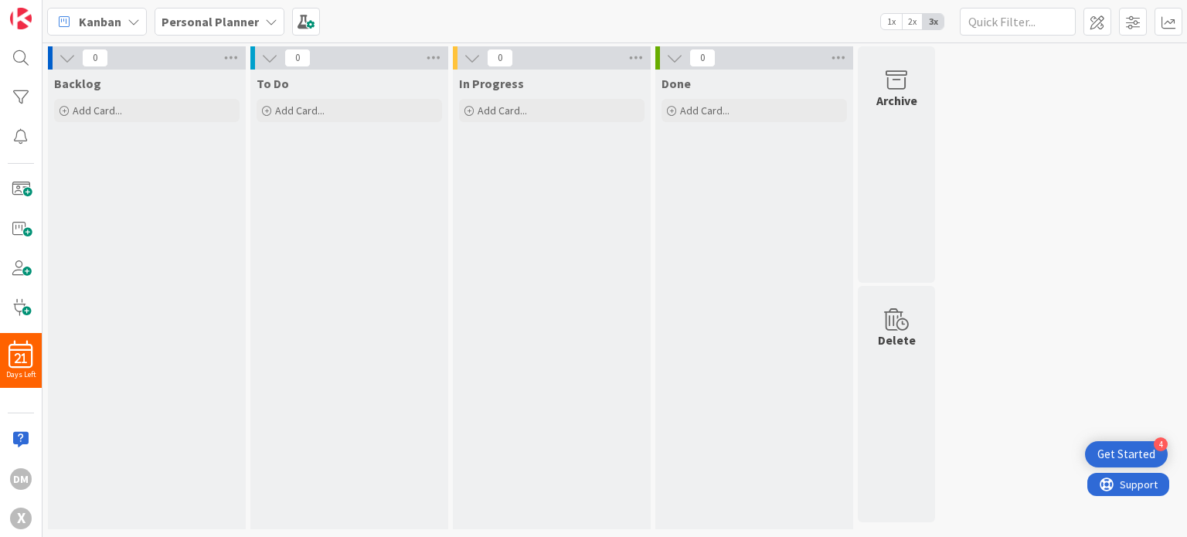
click at [529, 84] on div "In Progress" at bounding box center [551, 83] width 185 height 15
click at [523, 113] on span "Add Card..." at bounding box center [502, 111] width 49 height 14
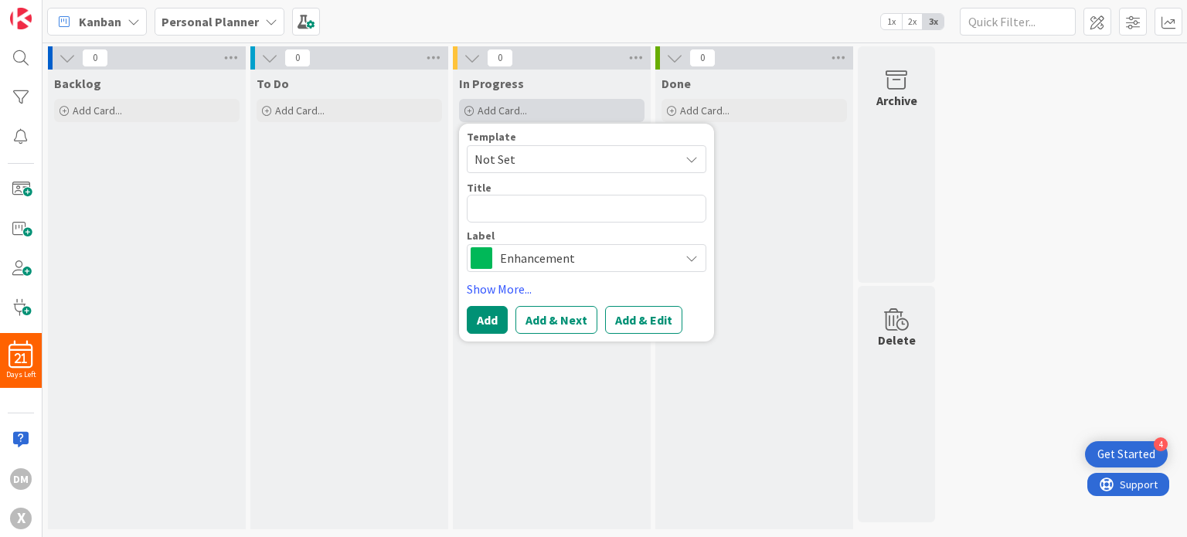
type textarea "x"
type textarea "T"
type textarea "x"
type textarea "TE"
type textarea "x"
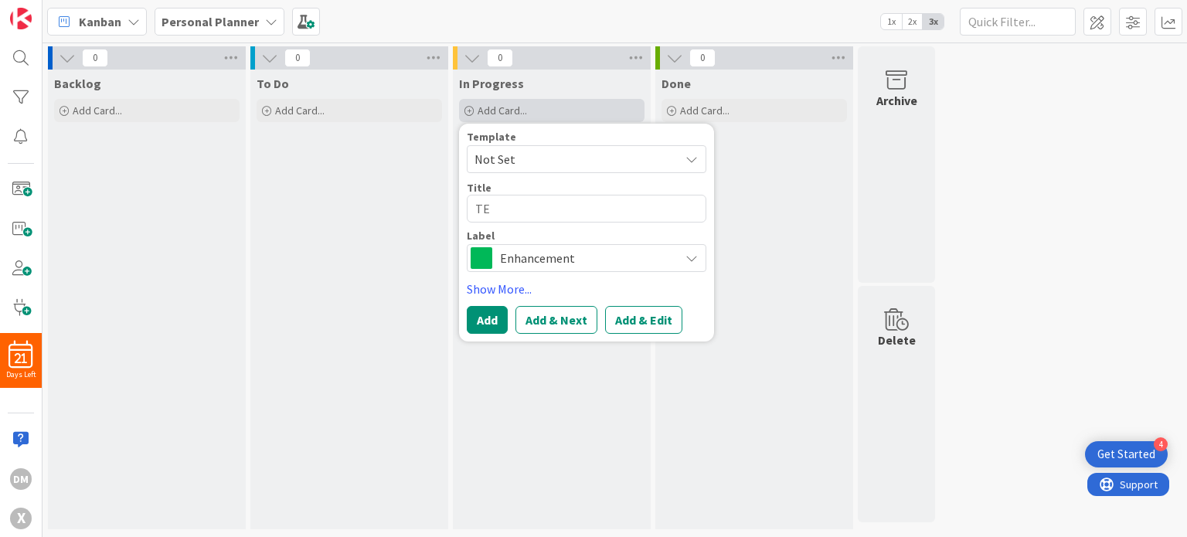
type textarea "TES"
type textarea "x"
type textarea "TEST"
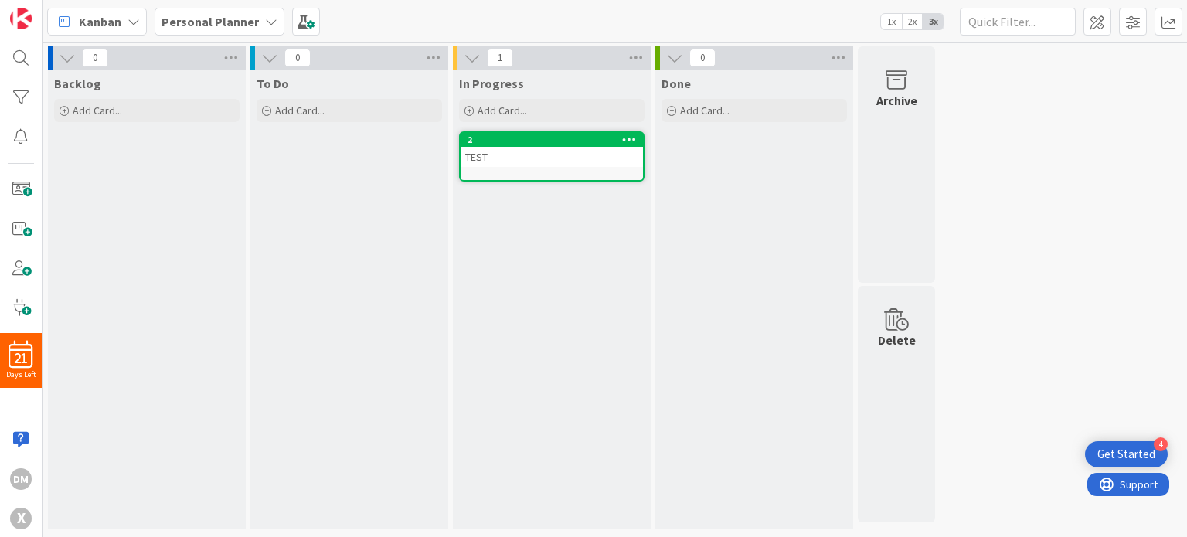
click at [527, 162] on div "TEST" at bounding box center [552, 157] width 182 height 20
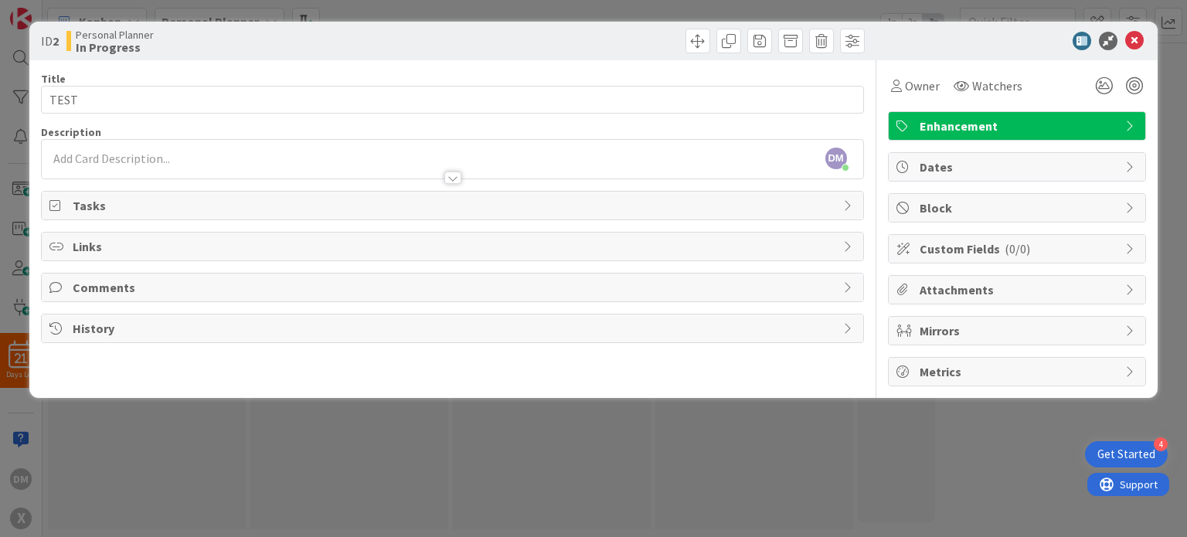
click at [380, 218] on div "Tasks" at bounding box center [452, 206] width 821 height 28
click at [380, 218] on div "Tasks" at bounding box center [452, 206] width 821 height 29
click at [380, 218] on div "Tasks" at bounding box center [452, 206] width 821 height 28
click at [141, 242] on button "Add Checklist" at bounding box center [103, 242] width 108 height 28
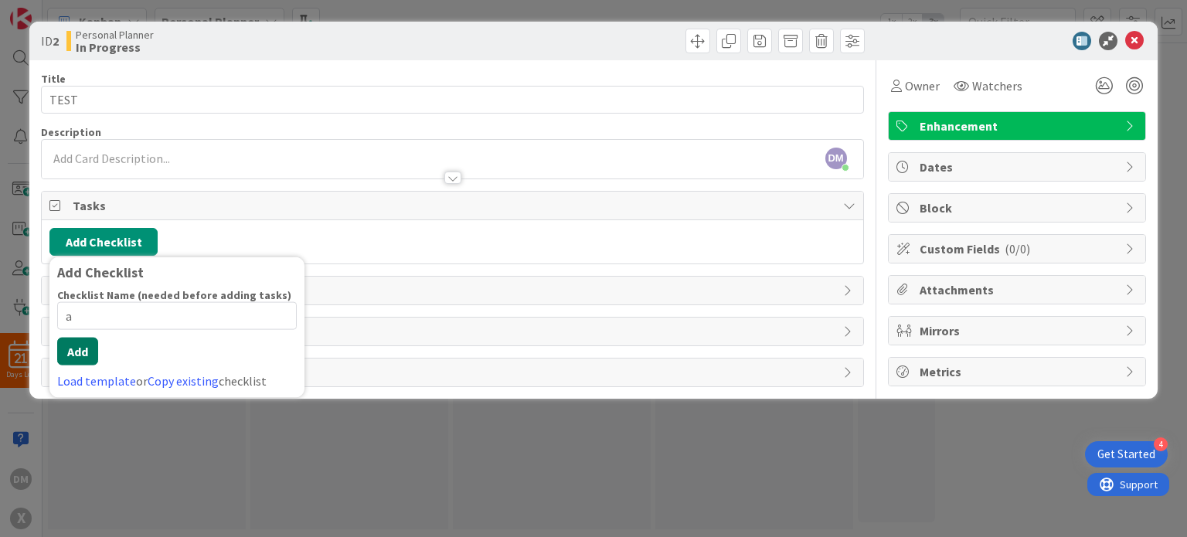
type input "a"
click at [78, 353] on button "Add" at bounding box center [77, 352] width 41 height 28
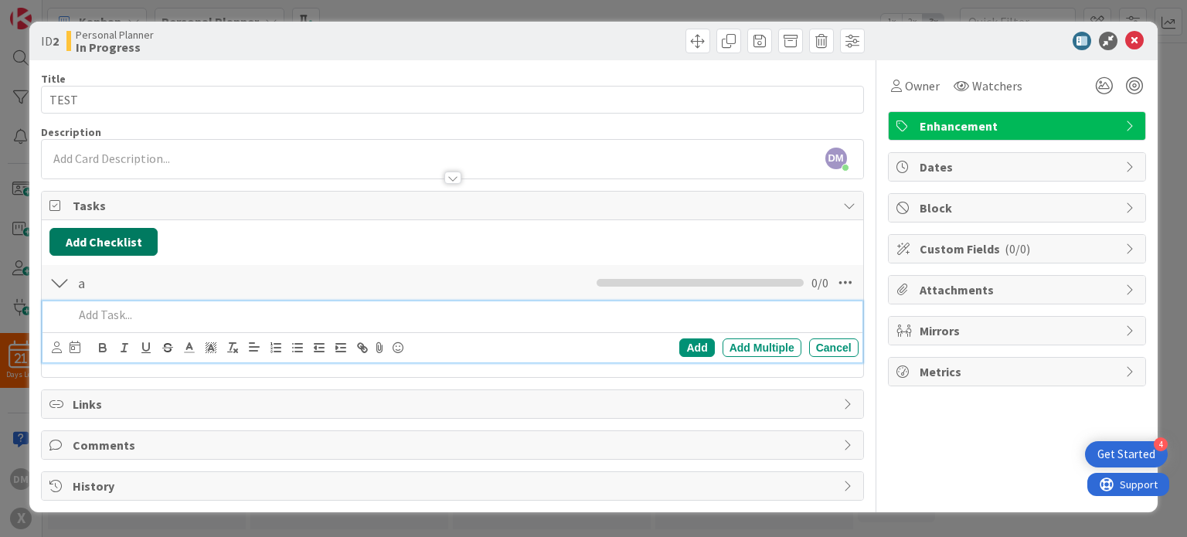
click at [59, 243] on button "Add Checklist" at bounding box center [103, 242] width 108 height 28
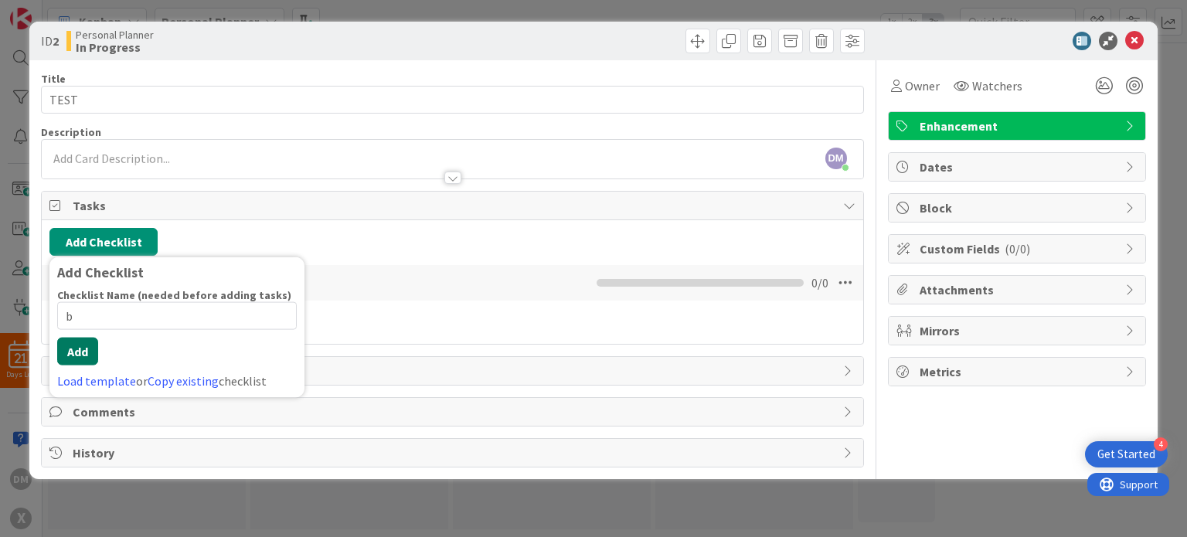
type input "b"
click at [87, 343] on button "Add" at bounding box center [77, 352] width 41 height 28
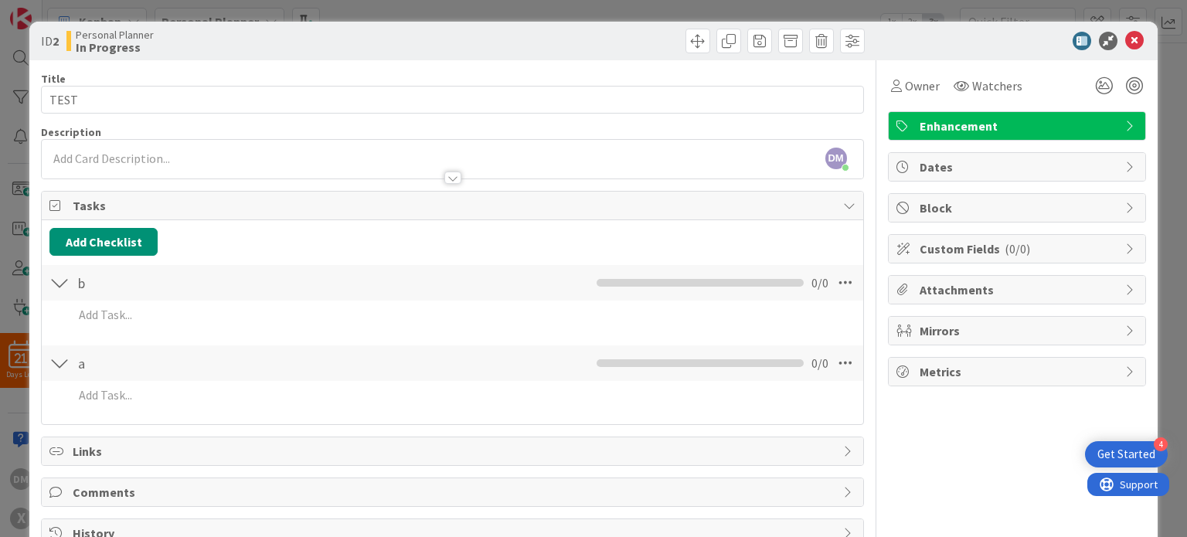
click at [399, 211] on span "Tasks" at bounding box center [454, 205] width 762 height 19
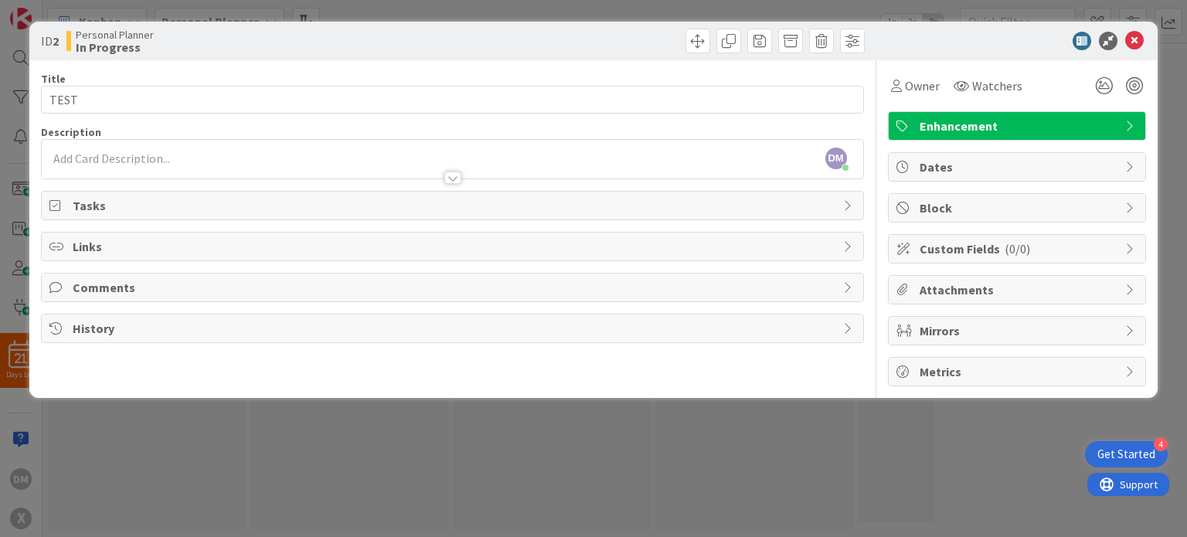
click at [399, 211] on span "Tasks" at bounding box center [454, 205] width 762 height 19
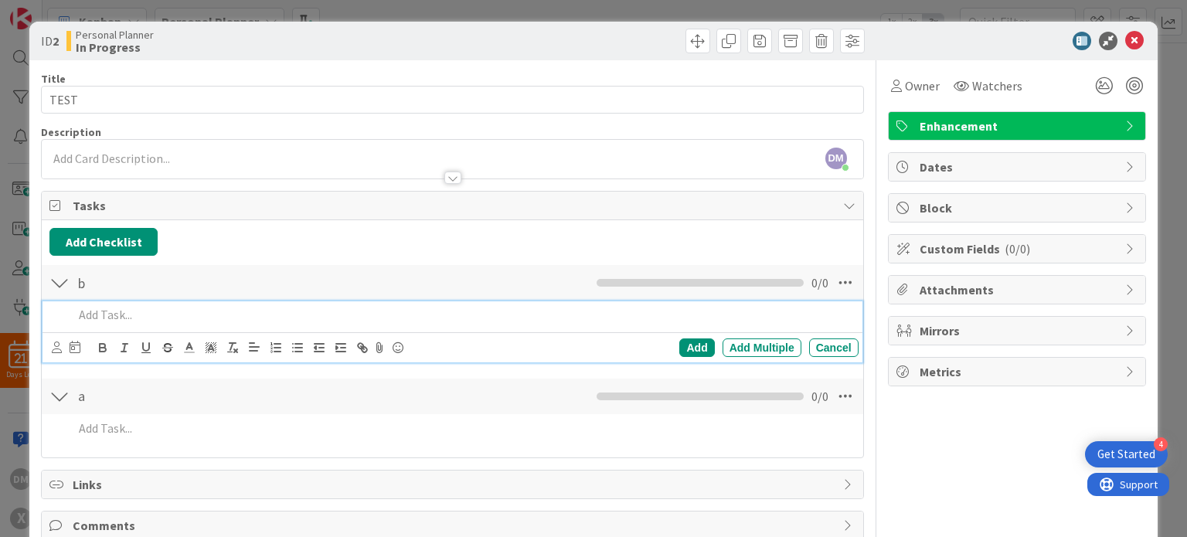
click at [399, 211] on span "Tasks" at bounding box center [454, 205] width 762 height 19
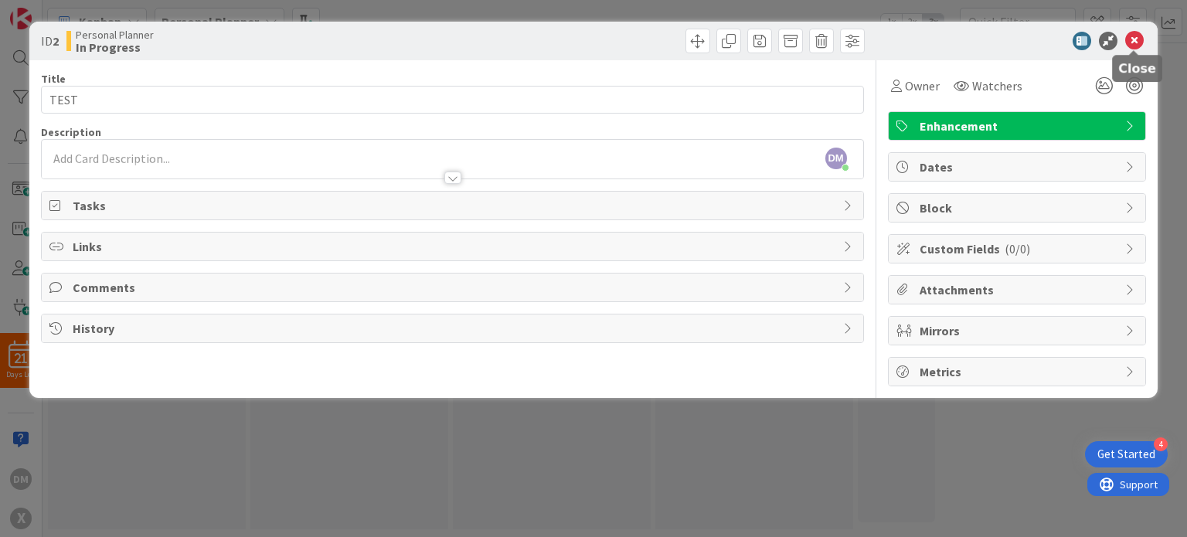
click at [1135, 41] on icon at bounding box center [1134, 41] width 19 height 19
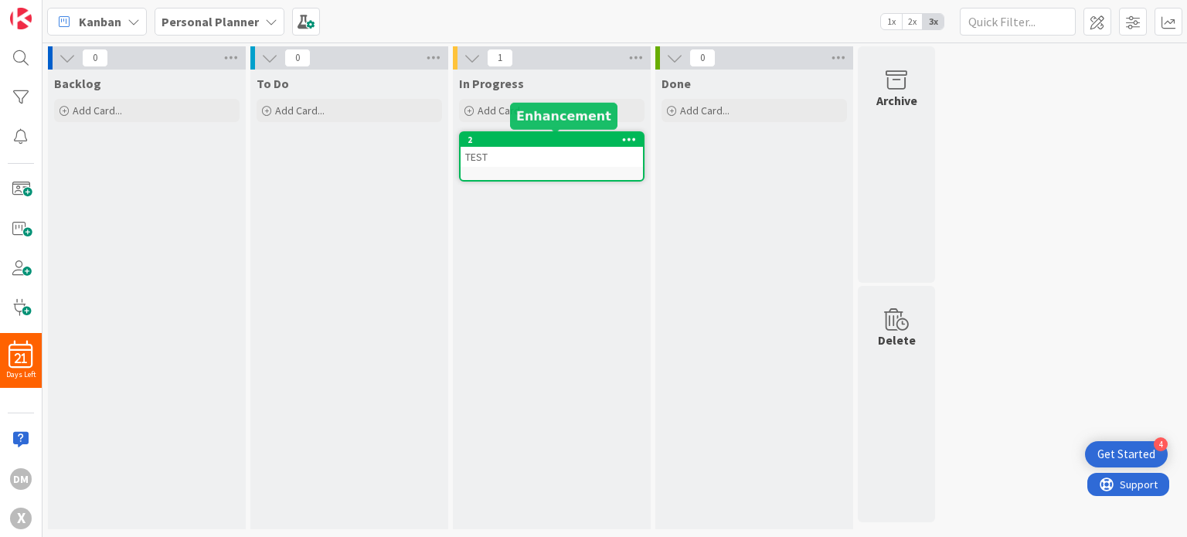
click at [574, 138] on div "2" at bounding box center [554, 139] width 175 height 11
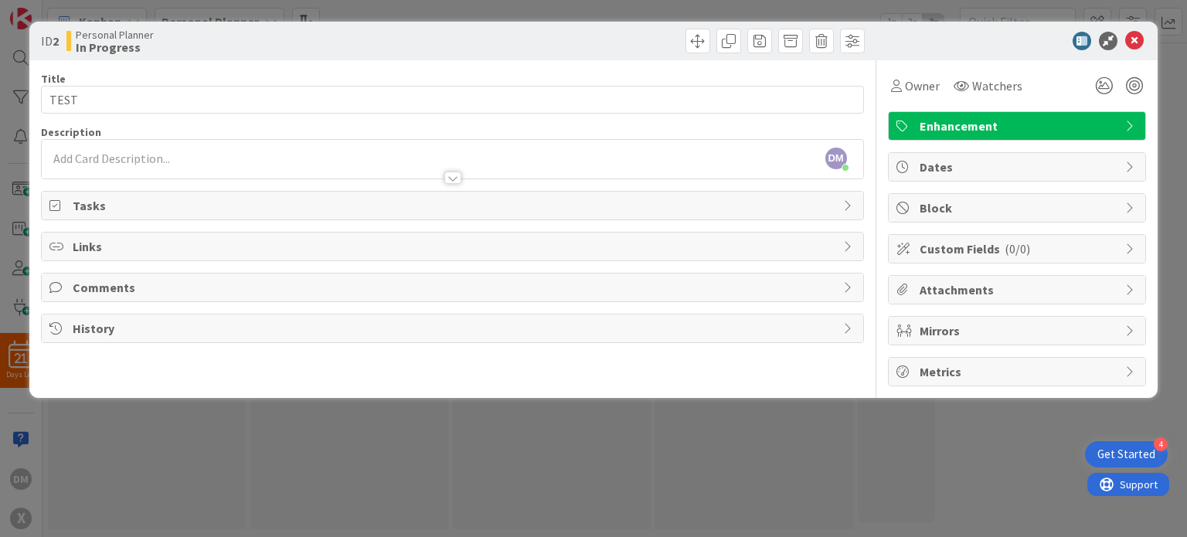
click at [562, 207] on span "Tasks" at bounding box center [454, 205] width 762 height 19
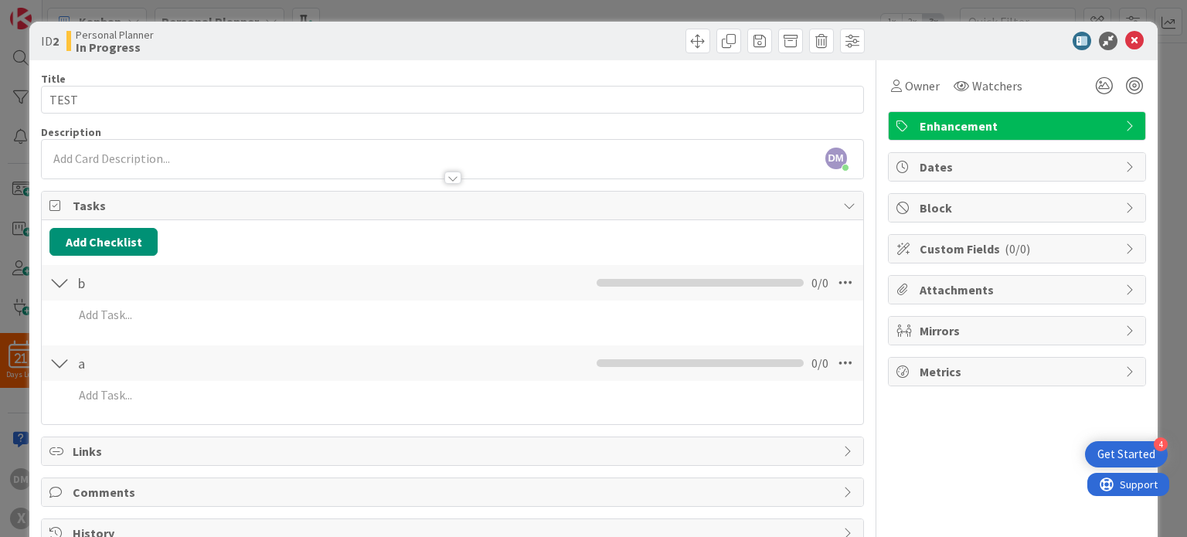
click at [464, 297] on div "b Checklist Name 1 / 64 b 0 / 0" at bounding box center [452, 283] width 821 height 36
click at [831, 290] on icon at bounding box center [845, 283] width 28 height 28
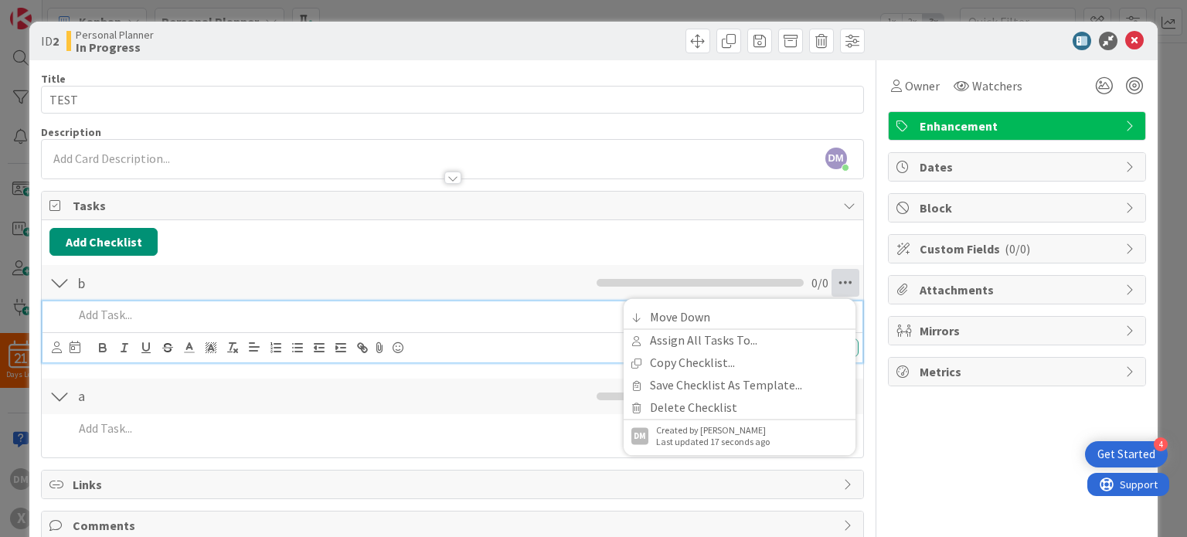
click at [155, 307] on p at bounding box center [462, 315] width 778 height 18
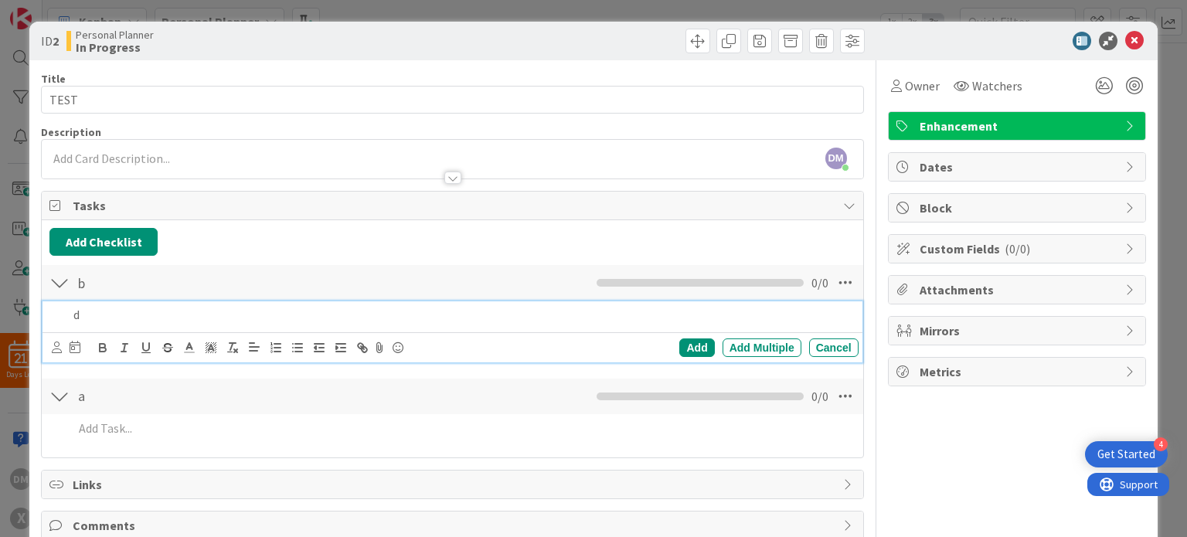
click at [702, 337] on div "Add Add Multiple Cancel" at bounding box center [455, 348] width 806 height 22
click at [697, 339] on div "Add" at bounding box center [696, 347] width 35 height 19
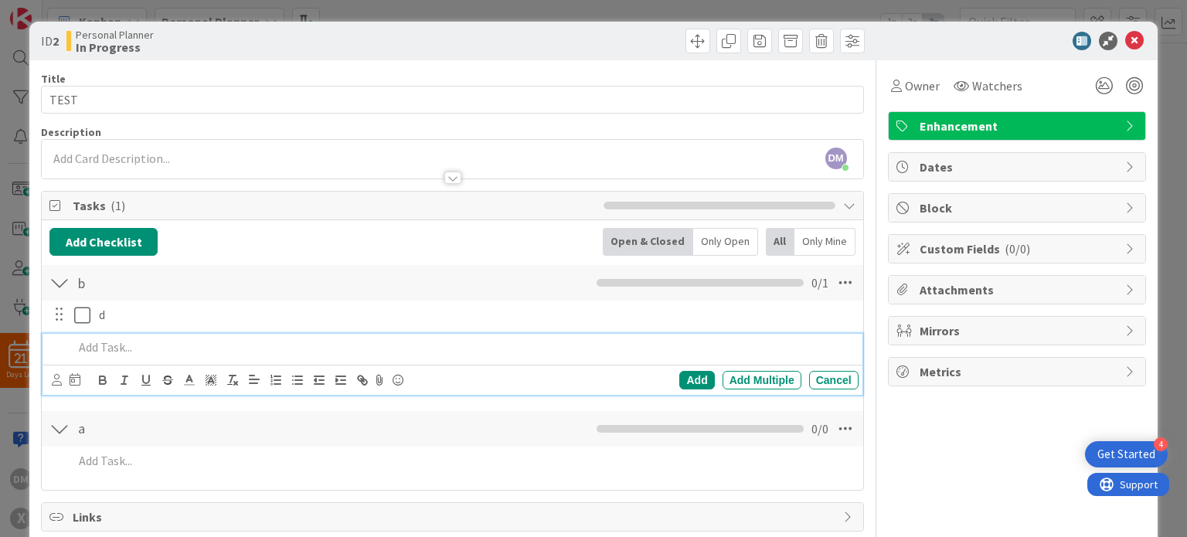
click at [100, 351] on p at bounding box center [462, 347] width 778 height 18
click at [679, 382] on div "Add" at bounding box center [696, 380] width 35 height 19
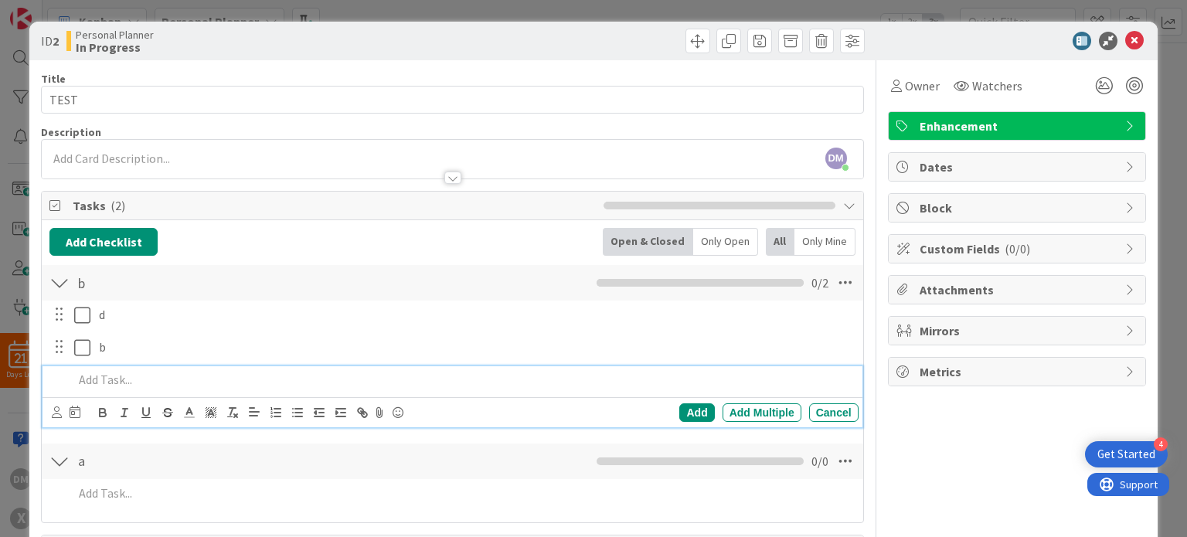
click at [675, 382] on p at bounding box center [462, 380] width 778 height 18
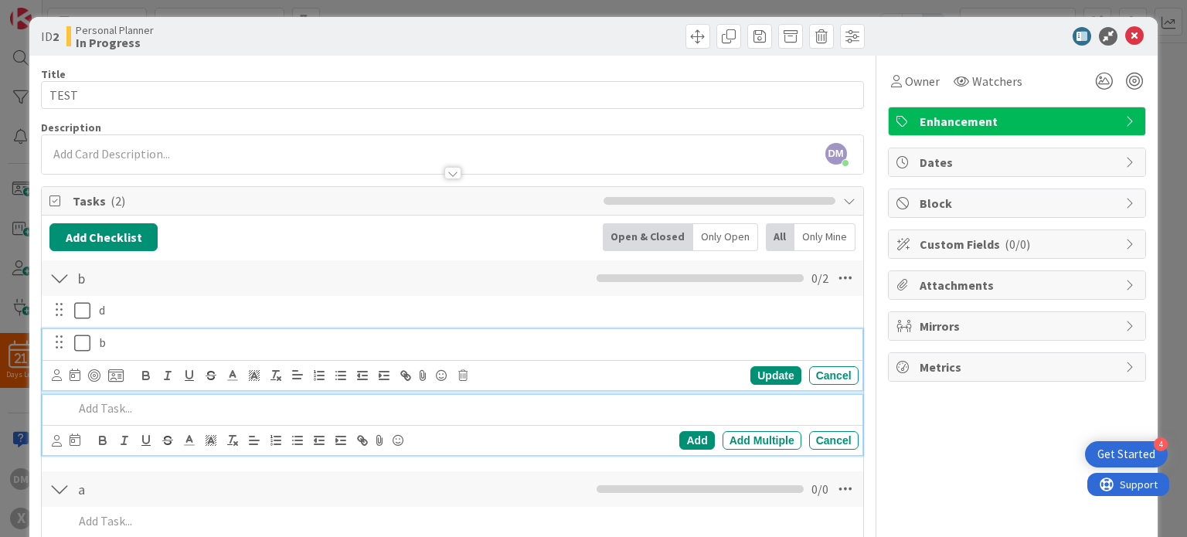
scroll to position [3, 0]
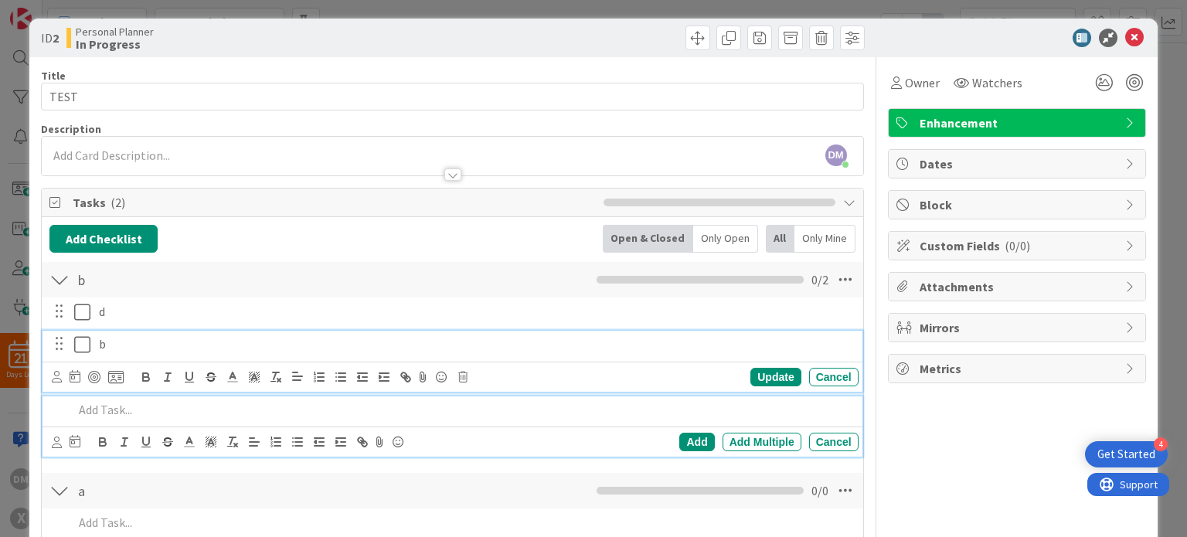
drag, startPoint x: 692, startPoint y: 332, endPoint x: 681, endPoint y: 388, distance: 56.8
click at [681, 388] on div "Update Cancel" at bounding box center [451, 377] width 819 height 30
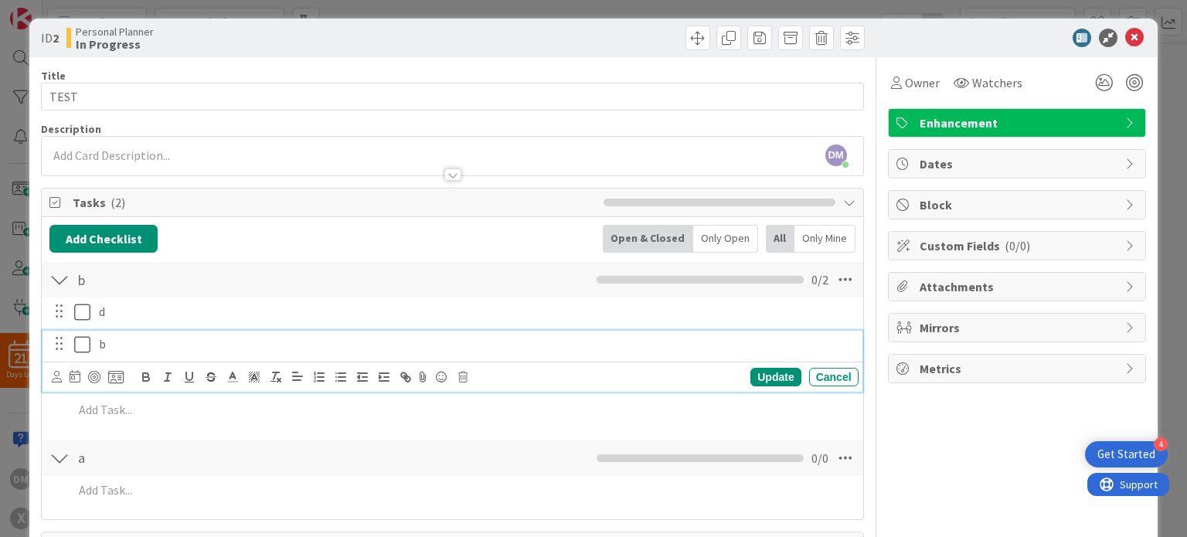
click at [681, 388] on div "Update Cancel" at bounding box center [451, 377] width 819 height 30
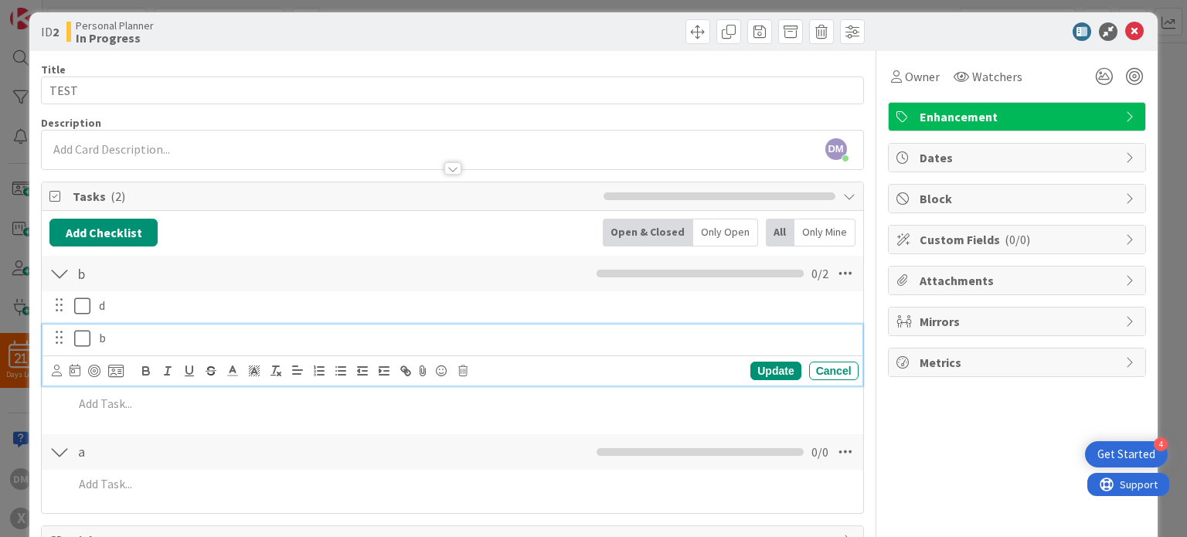
scroll to position [8, 0]
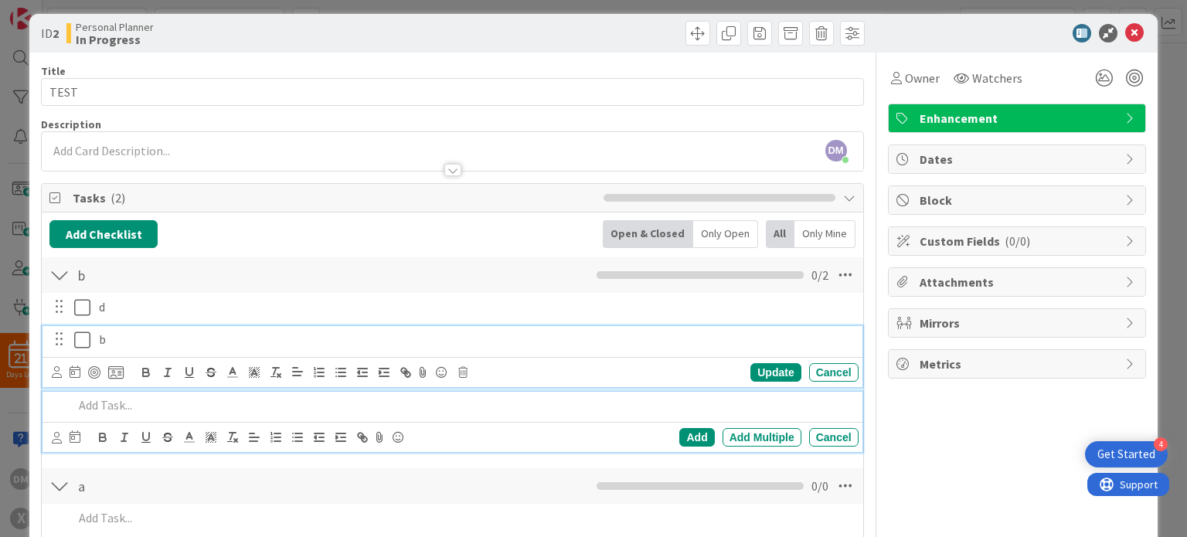
click at [665, 393] on div at bounding box center [462, 405] width 790 height 27
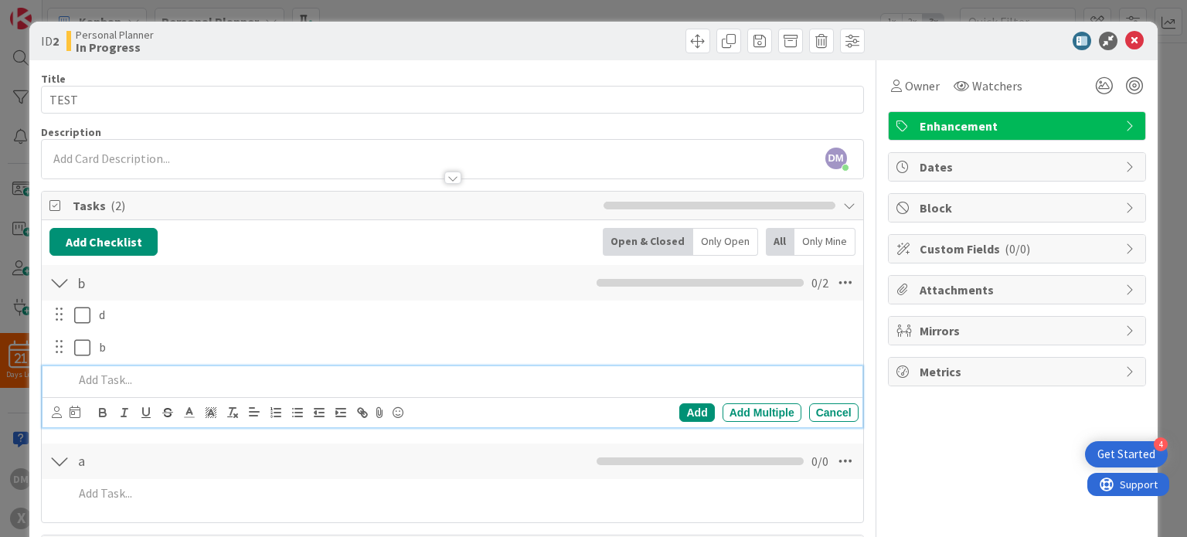
click at [701, 385] on p at bounding box center [462, 380] width 778 height 18
click at [1126, 46] on icon at bounding box center [1134, 41] width 19 height 19
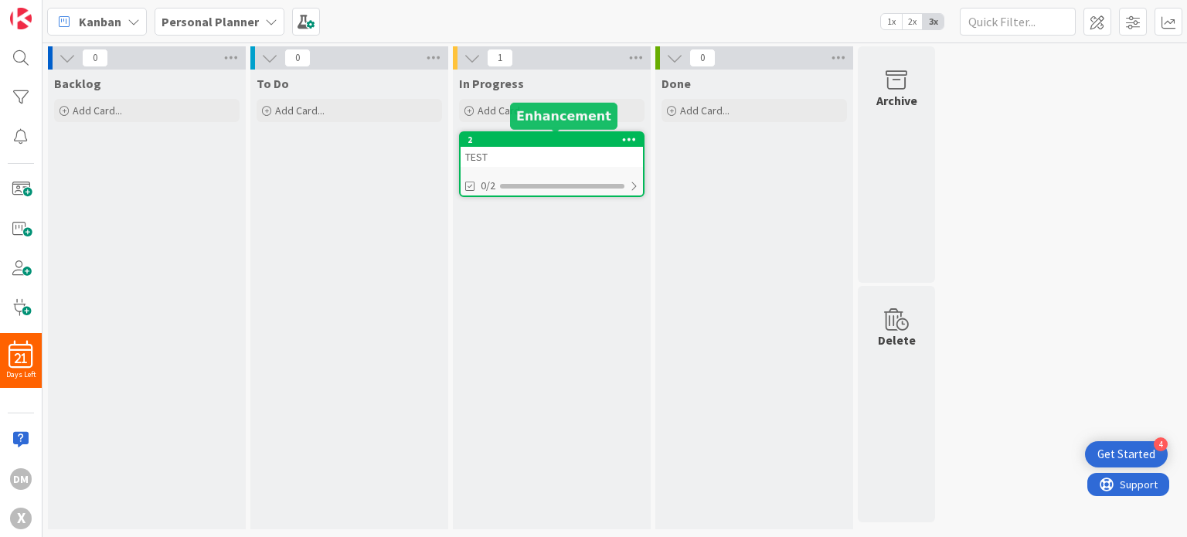
click at [532, 143] on div "2" at bounding box center [554, 139] width 175 height 11
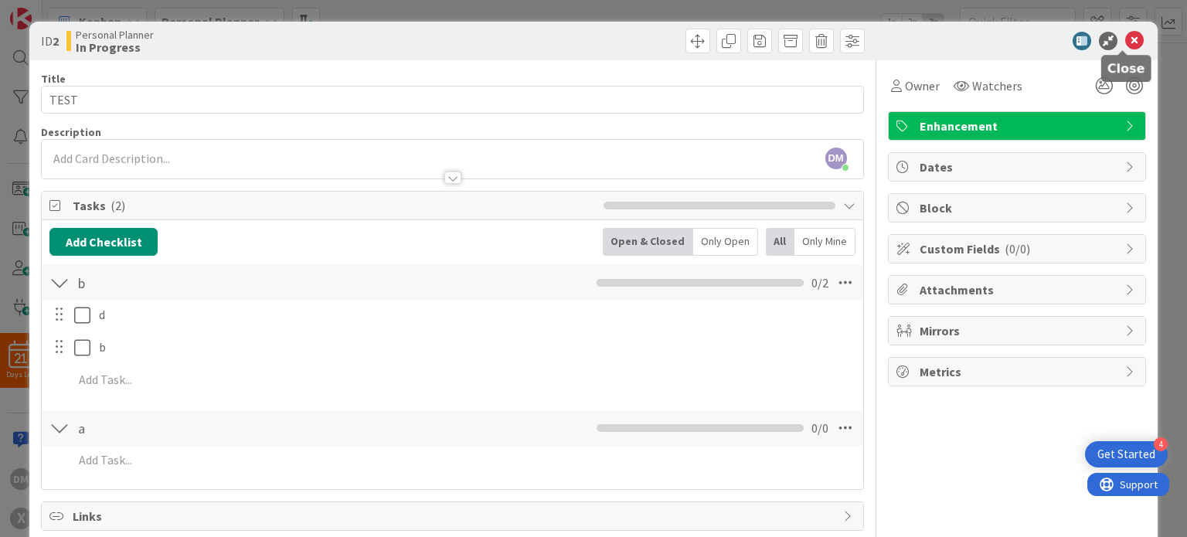
click at [1125, 41] on icon at bounding box center [1134, 41] width 19 height 19
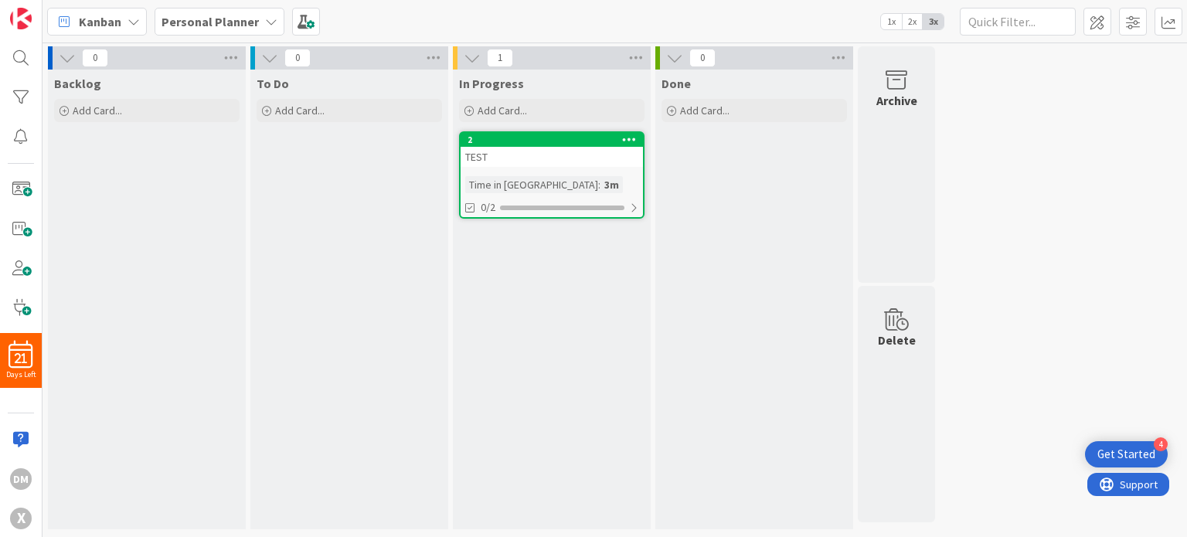
click at [1120, 41] on div "Kanban Personal Planner 1x 2x 3x" at bounding box center [614, 21] width 1144 height 42
click at [1094, 15] on span at bounding box center [1097, 22] width 28 height 28
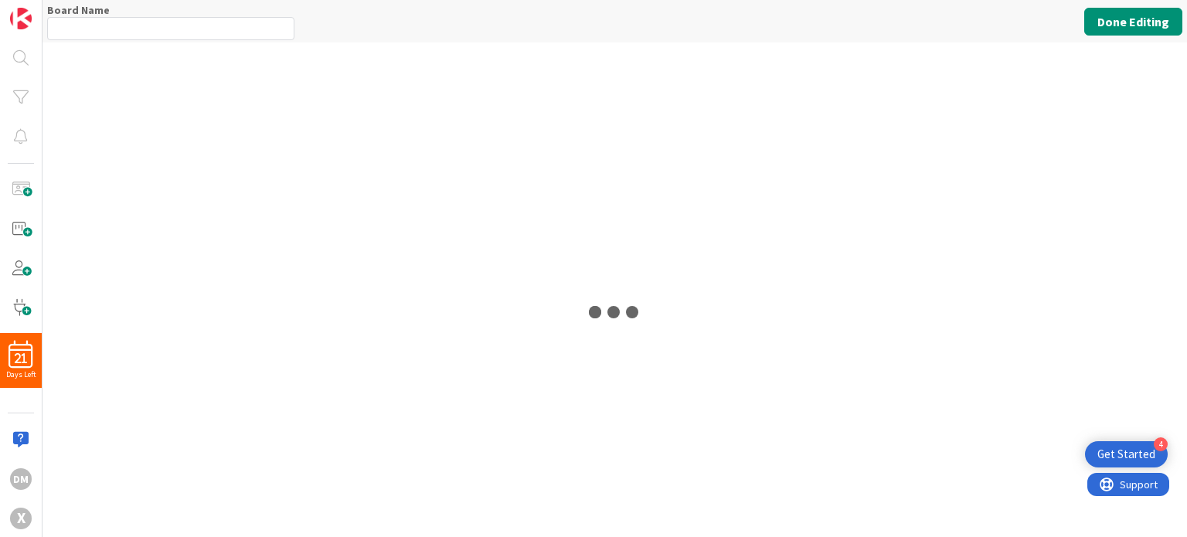
type input "Personal Planner"
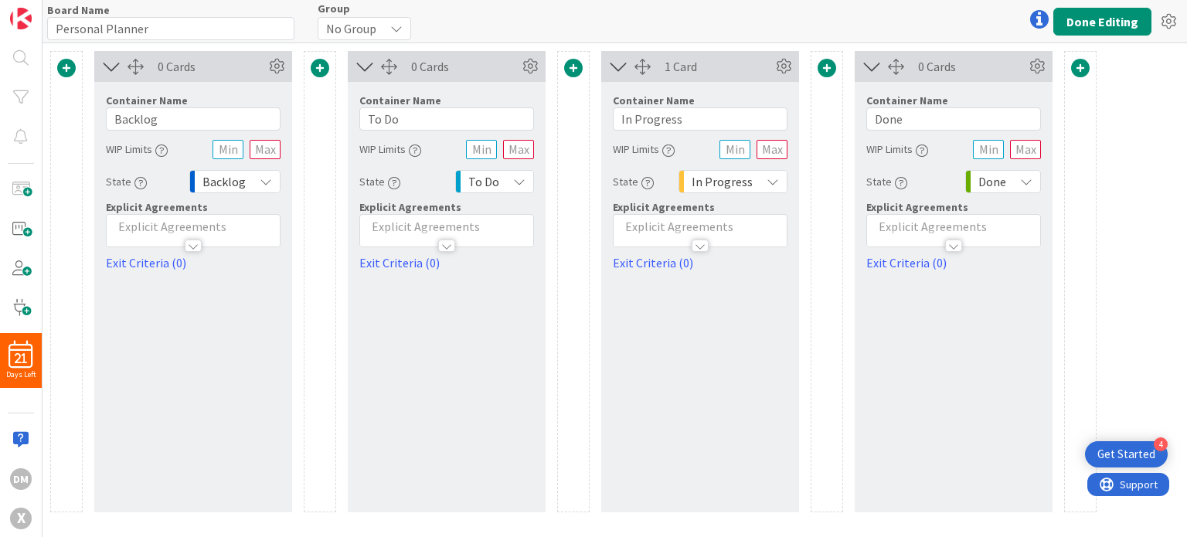
click at [361, 71] on icon at bounding box center [364, 66] width 25 height 20
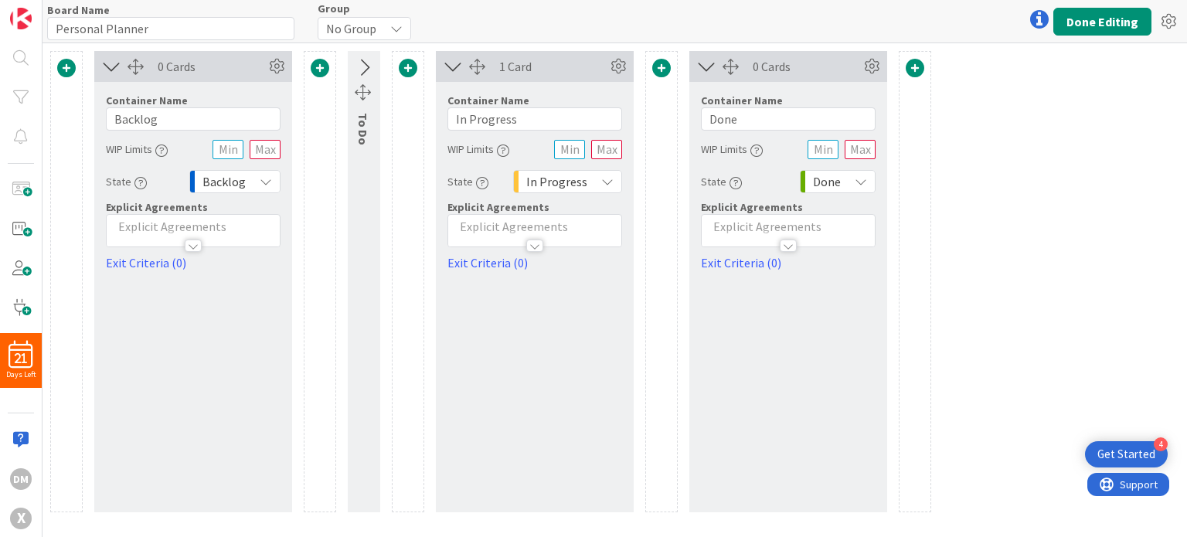
click at [361, 71] on icon at bounding box center [363, 68] width 25 height 20
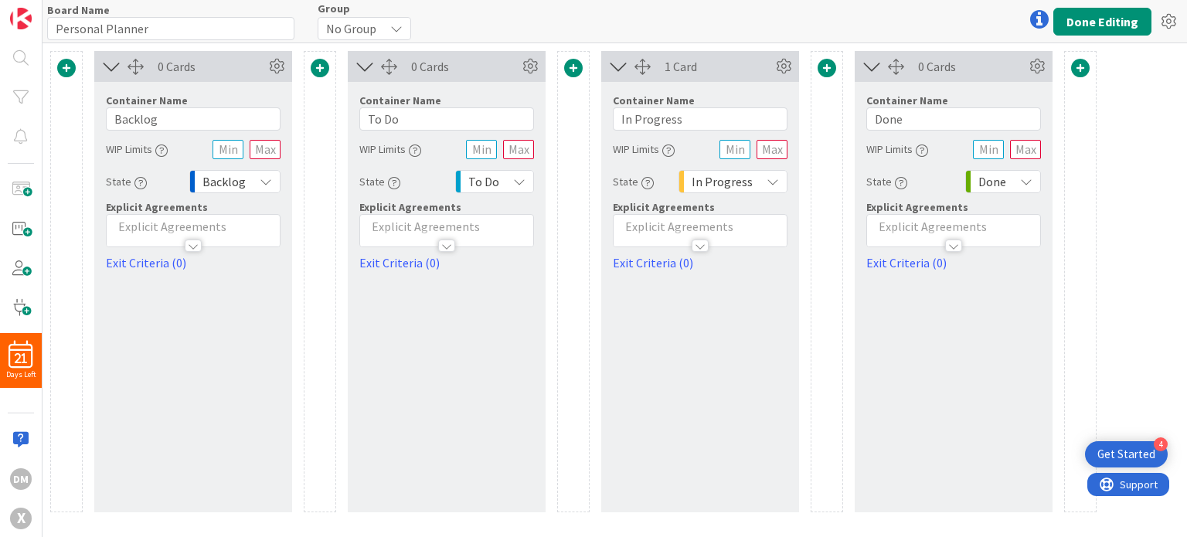
click at [324, 70] on span at bounding box center [320, 68] width 19 height 19
